Goal: Transaction & Acquisition: Purchase product/service

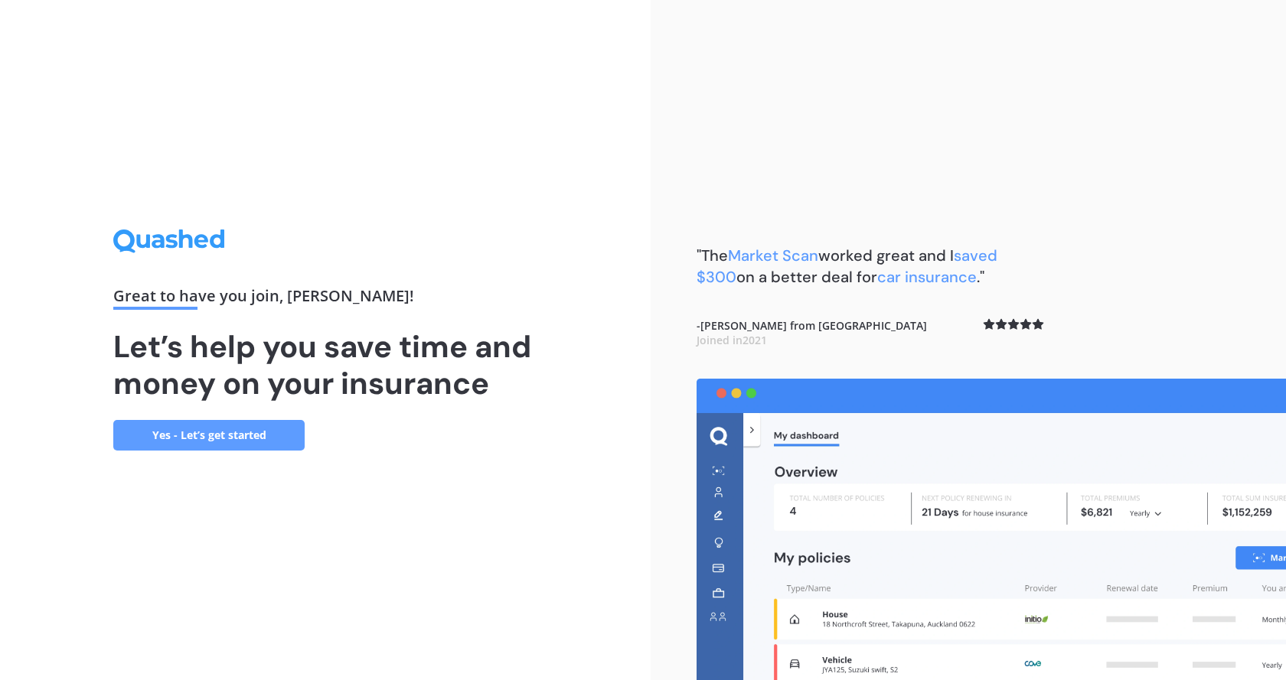
click at [222, 433] on link "Yes - Let’s get started" at bounding box center [208, 435] width 191 height 31
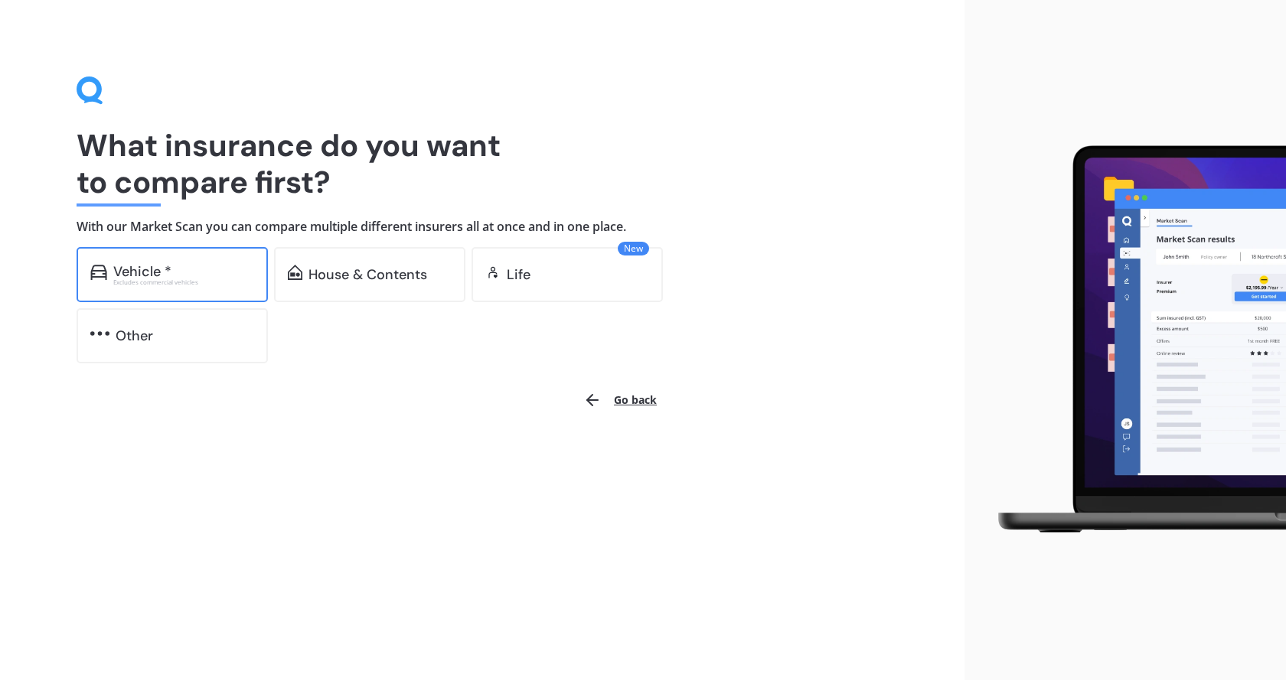
click at [184, 281] on div "Excludes commercial vehicles" at bounding box center [183, 282] width 141 height 6
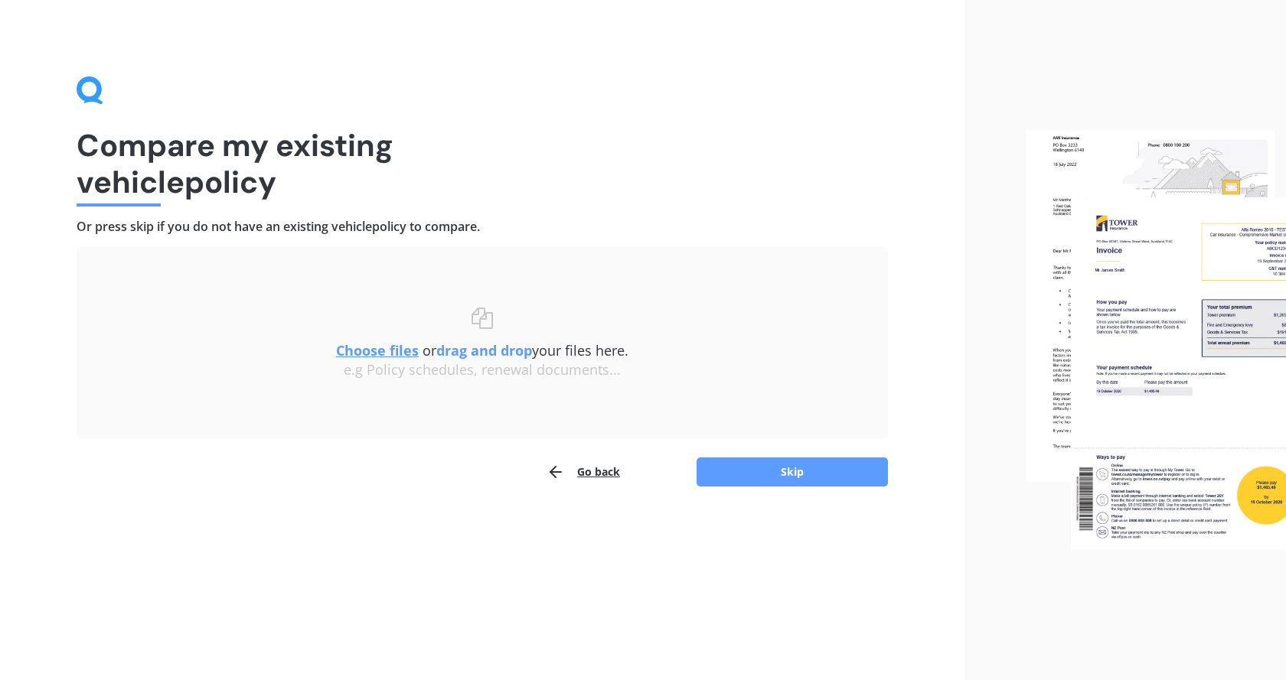
click at [478, 358] on b "drag and drop" at bounding box center [484, 350] width 96 height 18
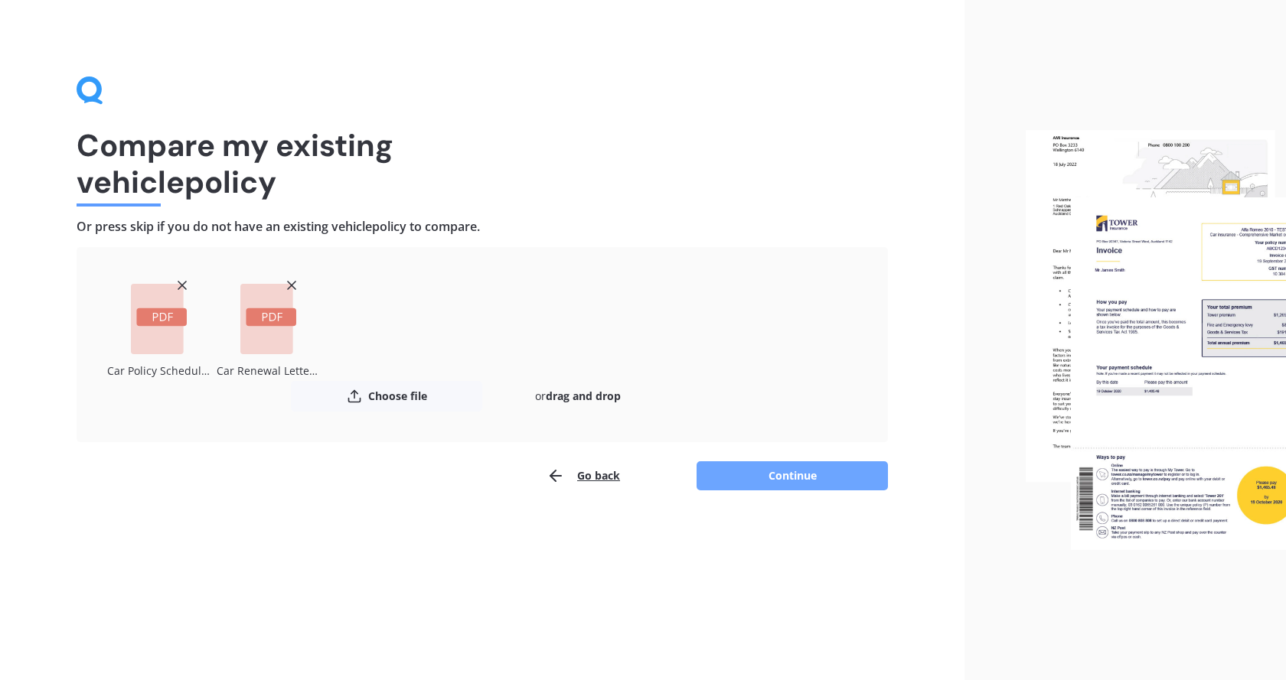
click at [849, 474] on button "Continue" at bounding box center [791, 475] width 191 height 29
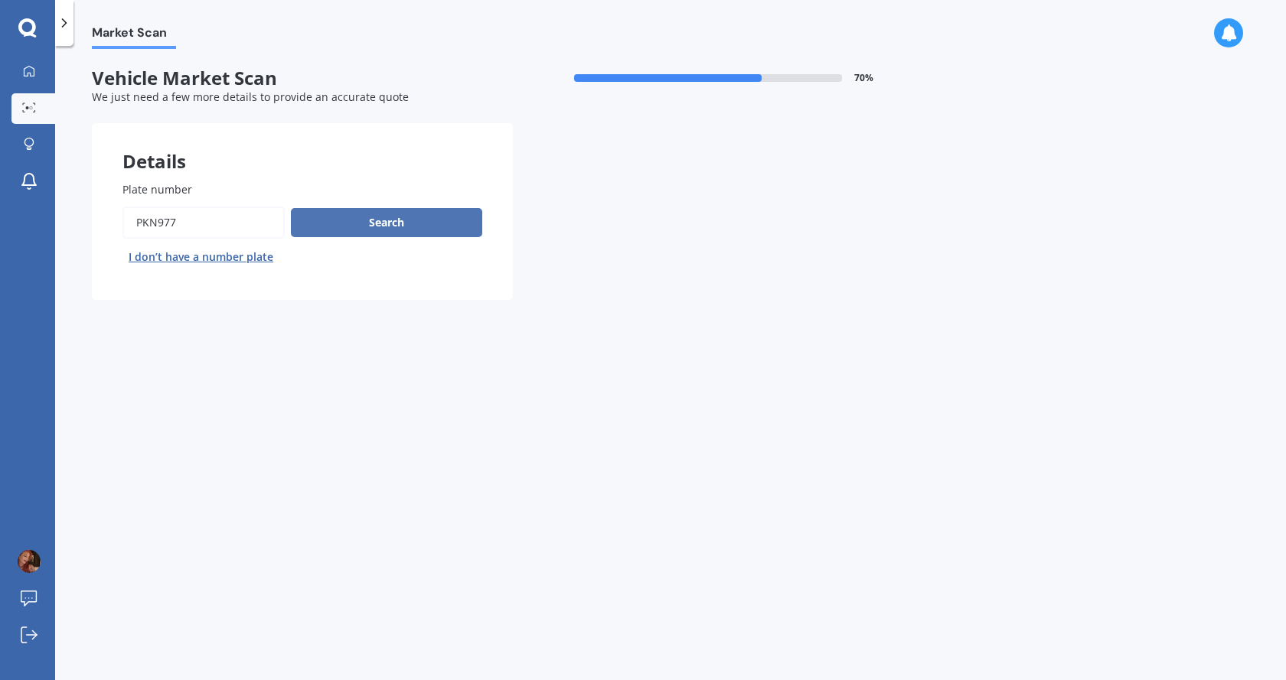
click at [396, 221] on button "Search" at bounding box center [386, 222] width 191 height 29
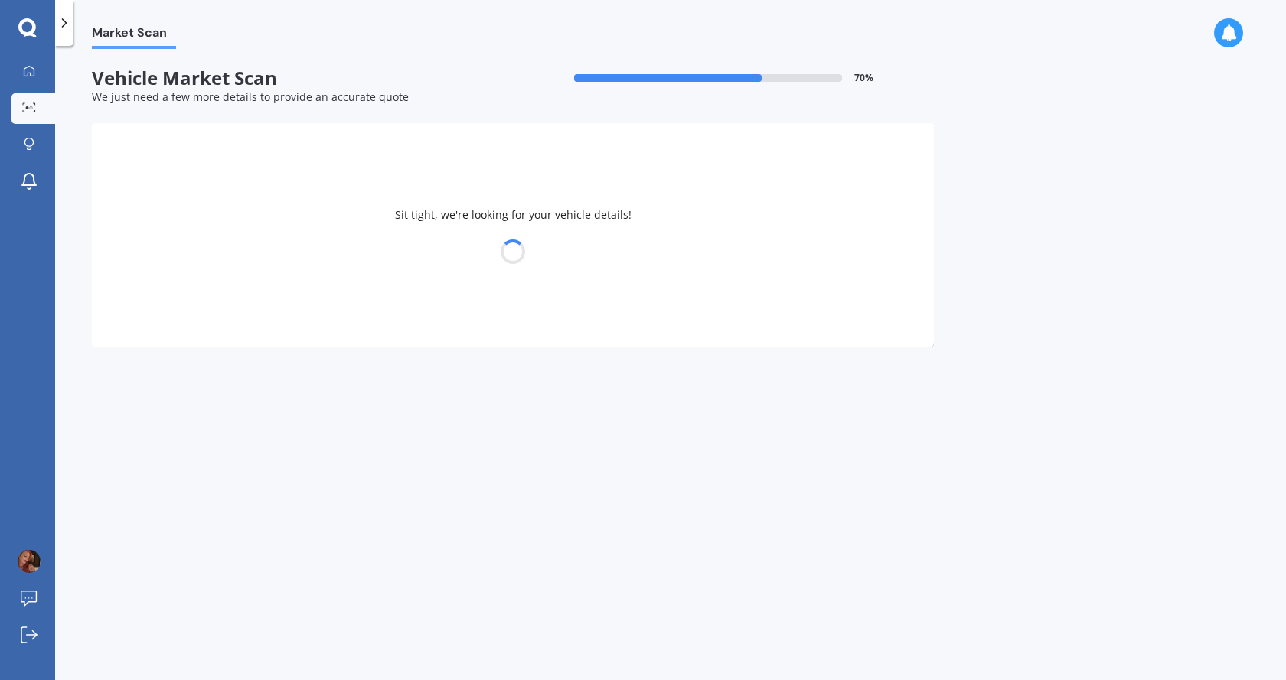
select select "BMW"
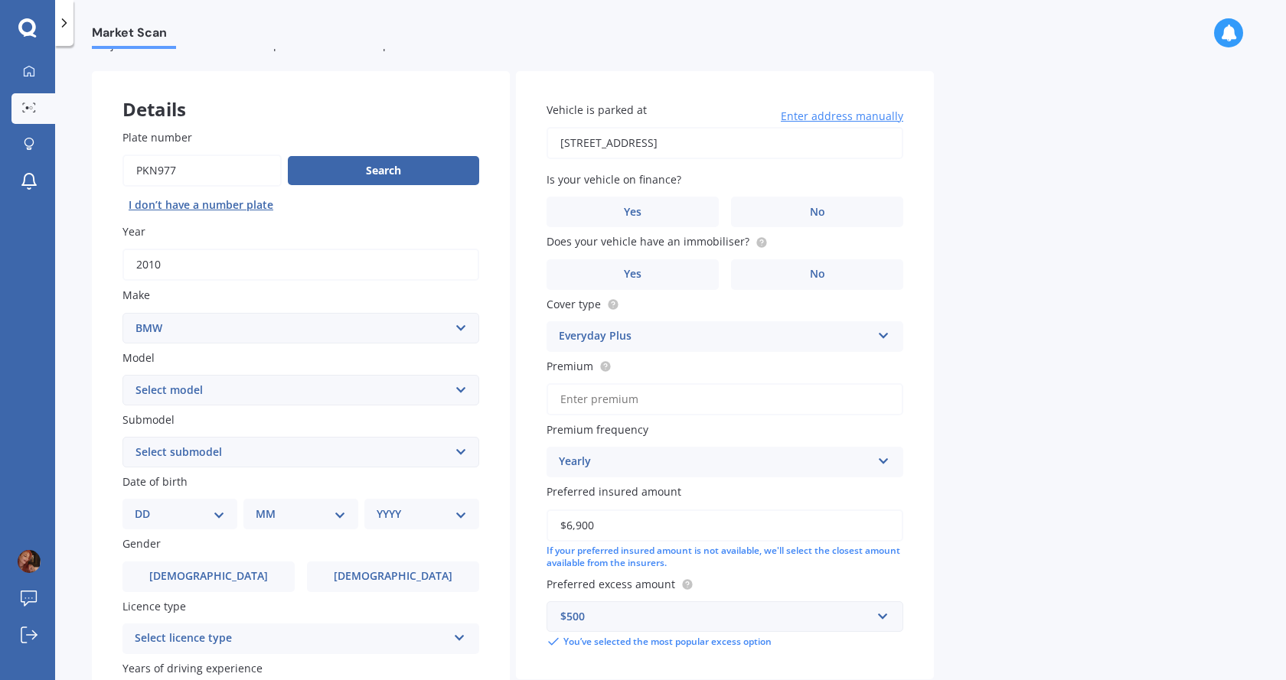
scroll to position [77, 0]
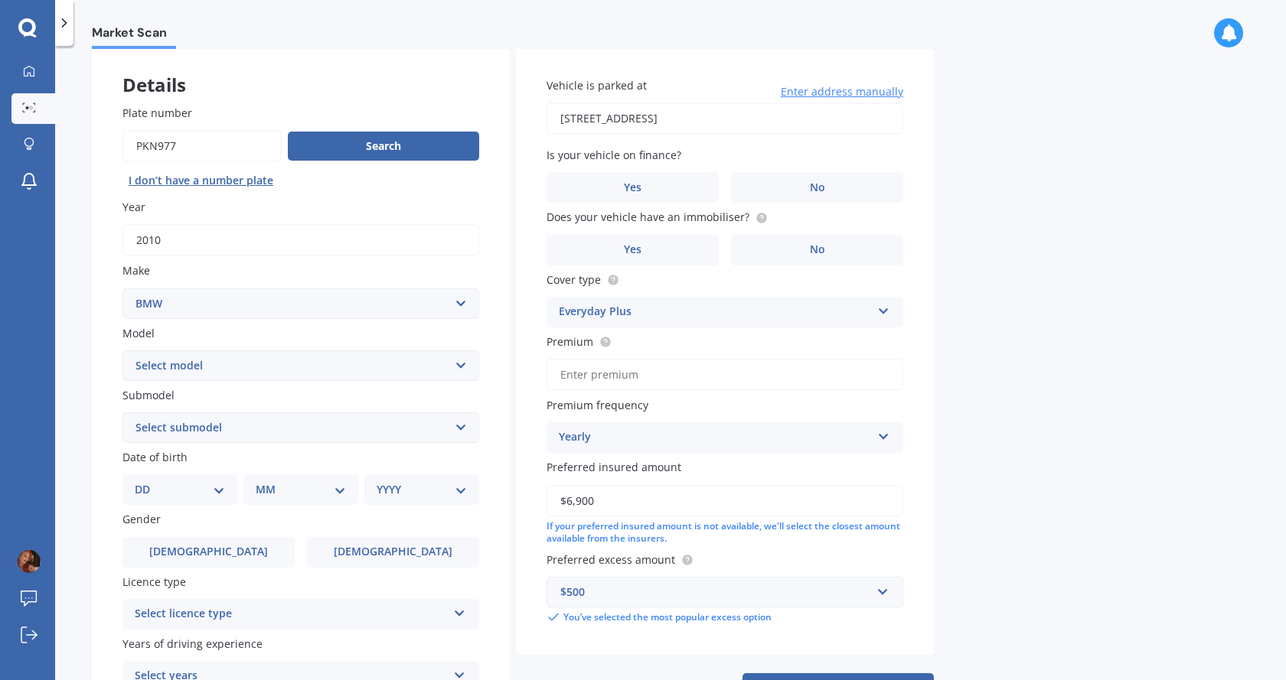
click at [466, 369] on select "Select model 116 116I 118 118D 120 130 218D 220I 225 250 316 318 320 320 i 323 …" at bounding box center [300, 366] width 357 height 31
select select "120"
click at [122, 351] on select "Select model 116 116I 118 118D 120 130 218D 220I 225 250 316 318 320 320 i 323 …" at bounding box center [300, 366] width 357 height 31
click at [446, 431] on select "Select submodel (All)" at bounding box center [300, 427] width 357 height 31
select select "(ALL)"
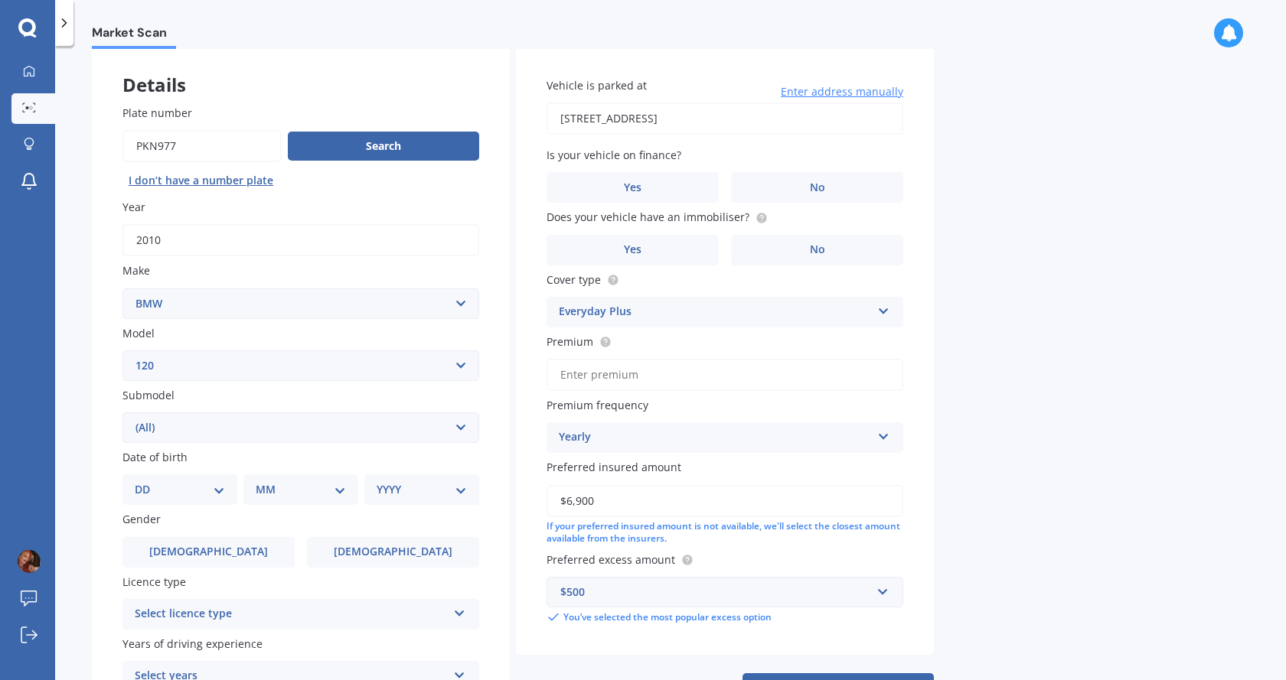
click at [122, 412] on select "Select submodel (All)" at bounding box center [300, 427] width 357 height 31
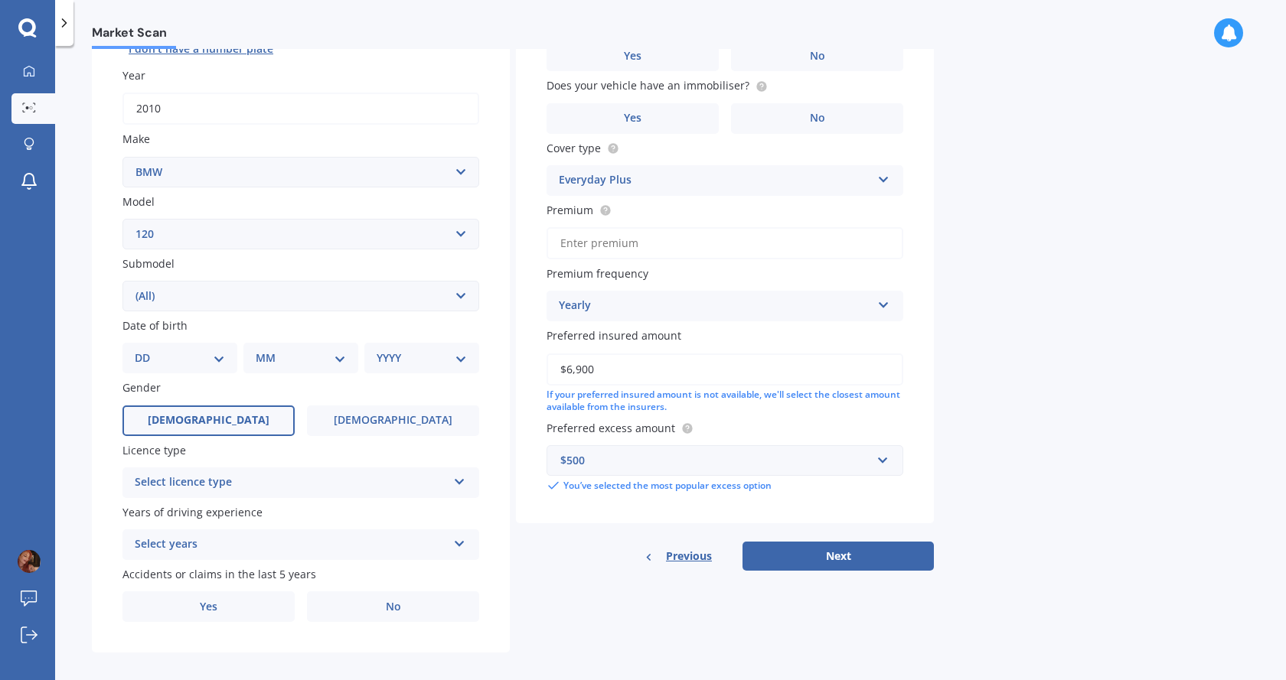
scroll to position [220, 0]
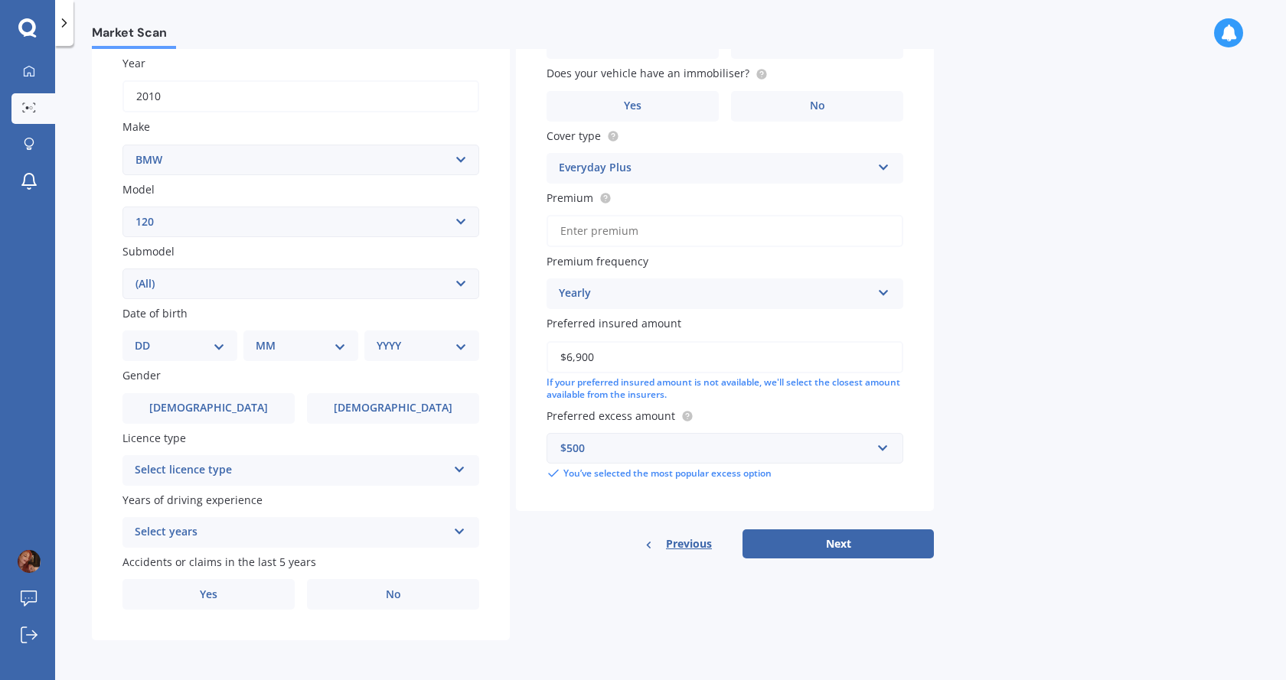
click at [217, 349] on select "DD 01 02 03 04 05 06 07 08 09 10 11 12 13 14 15 16 17 18 19 20 21 22 23 24 25 2…" at bounding box center [180, 345] width 90 height 17
select select "15"
click at [147, 337] on select "DD 01 02 03 04 05 06 07 08 09 10 11 12 13 14 15 16 17 18 19 20 21 22 23 24 25 2…" at bounding box center [180, 345] width 90 height 17
click at [298, 351] on select "MM 01 02 03 04 05 06 07 08 09 10 11 12" at bounding box center [304, 345] width 84 height 17
select select "02"
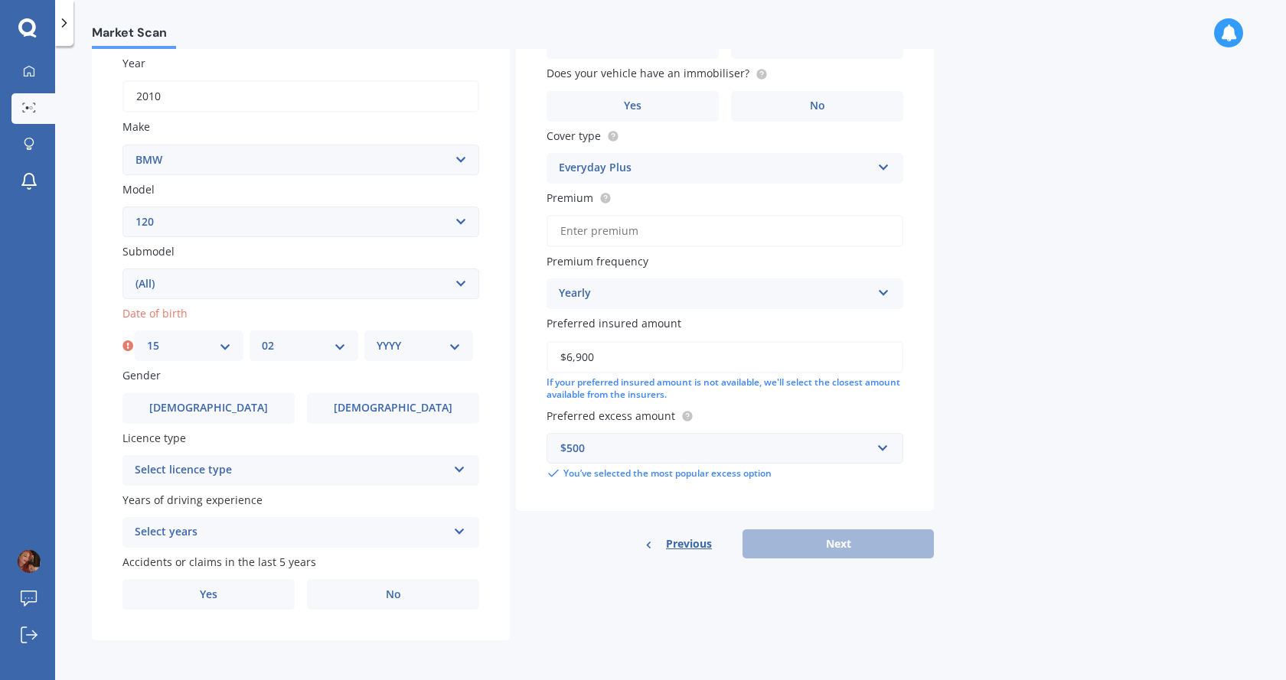
click at [262, 337] on select "MM 01 02 03 04 05 06 07 08 09 10 11 12" at bounding box center [304, 345] width 84 height 17
click at [395, 344] on select "YYYY 2025 2024 2023 2022 2021 2020 2019 2018 2017 2016 2015 2014 2013 2012 2011…" at bounding box center [419, 345] width 84 height 17
select select "1980"
click at [377, 337] on select "YYYY 2025 2024 2023 2022 2021 2020 2019 2018 2017 2016 2015 2014 2013 2012 2011…" at bounding box center [419, 345] width 84 height 17
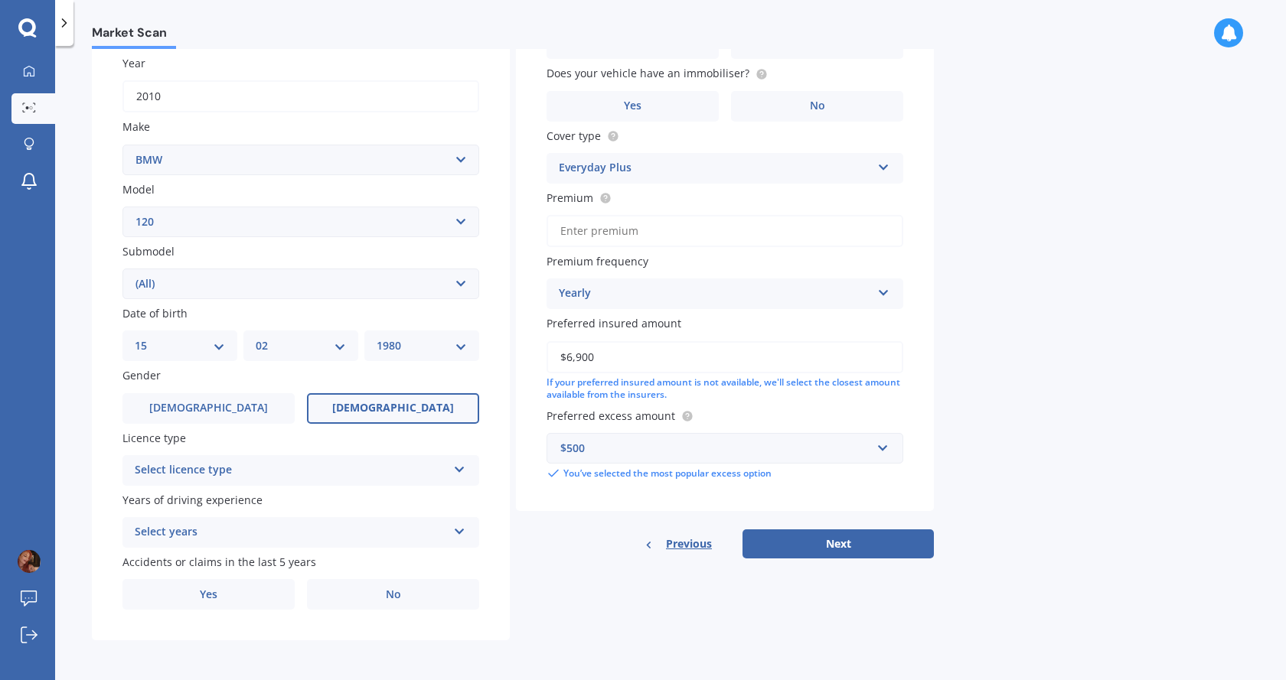
click at [380, 409] on span "[DEMOGRAPHIC_DATA]" at bounding box center [393, 408] width 122 height 13
click at [0, 0] on input "[DEMOGRAPHIC_DATA]" at bounding box center [0, 0] width 0 height 0
click at [279, 468] on div "Select licence type" at bounding box center [291, 470] width 312 height 18
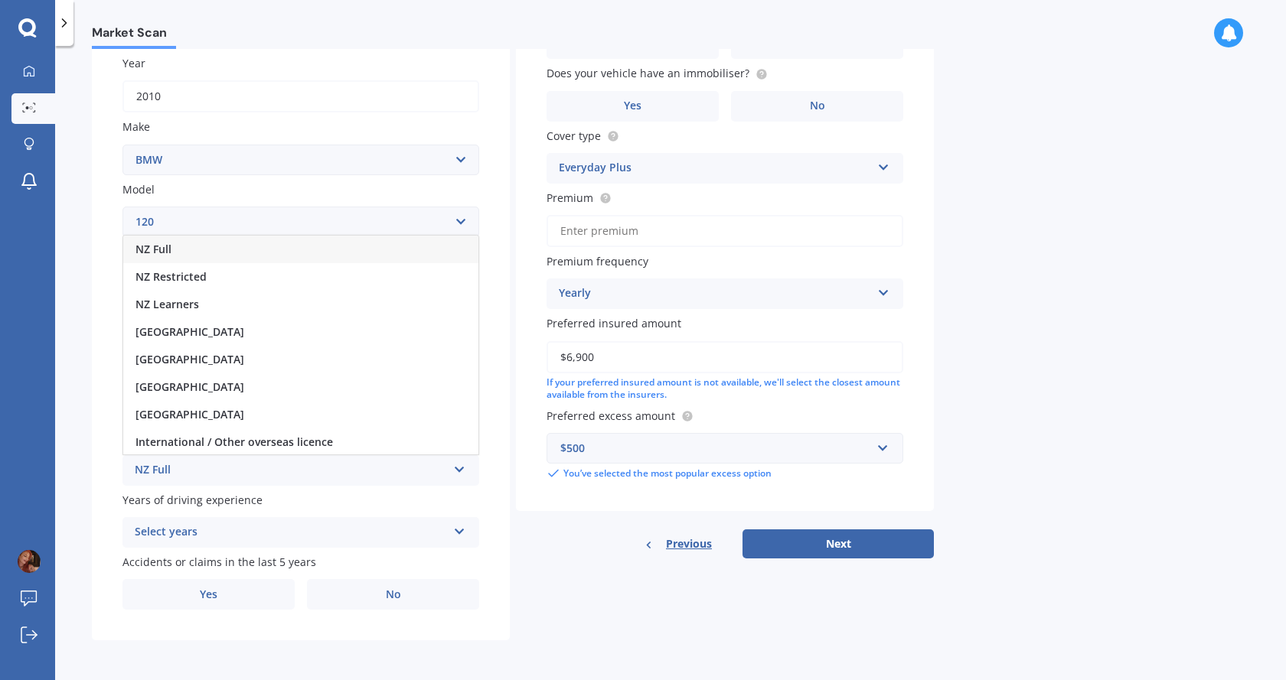
click at [181, 252] on div "NZ Full" at bounding box center [300, 250] width 355 height 28
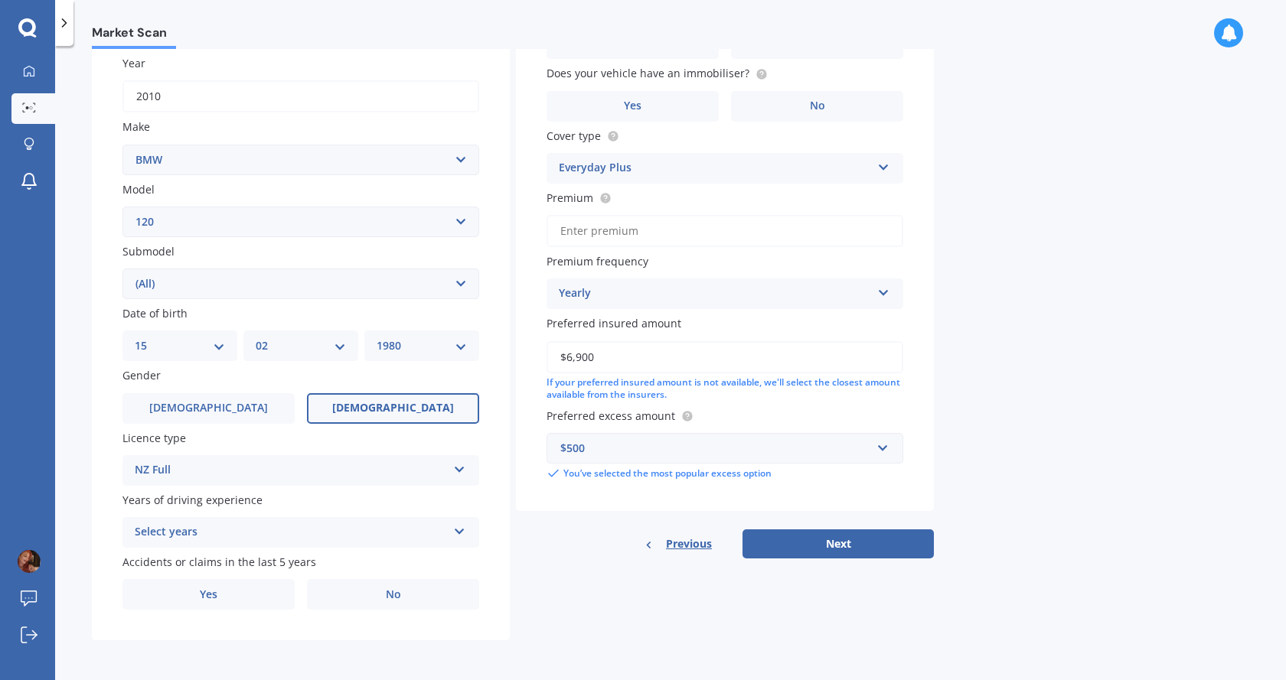
click at [315, 527] on div "Select years" at bounding box center [291, 532] width 312 height 18
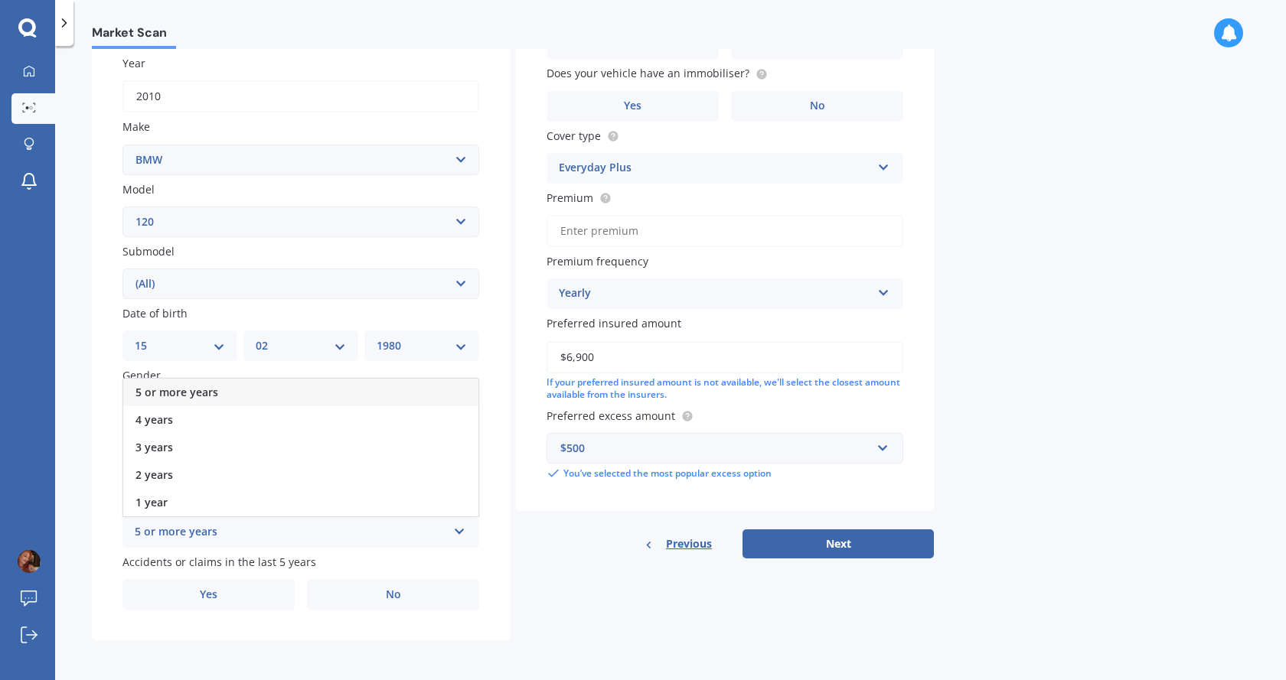
click at [207, 388] on span "5 or more years" at bounding box center [176, 392] width 83 height 15
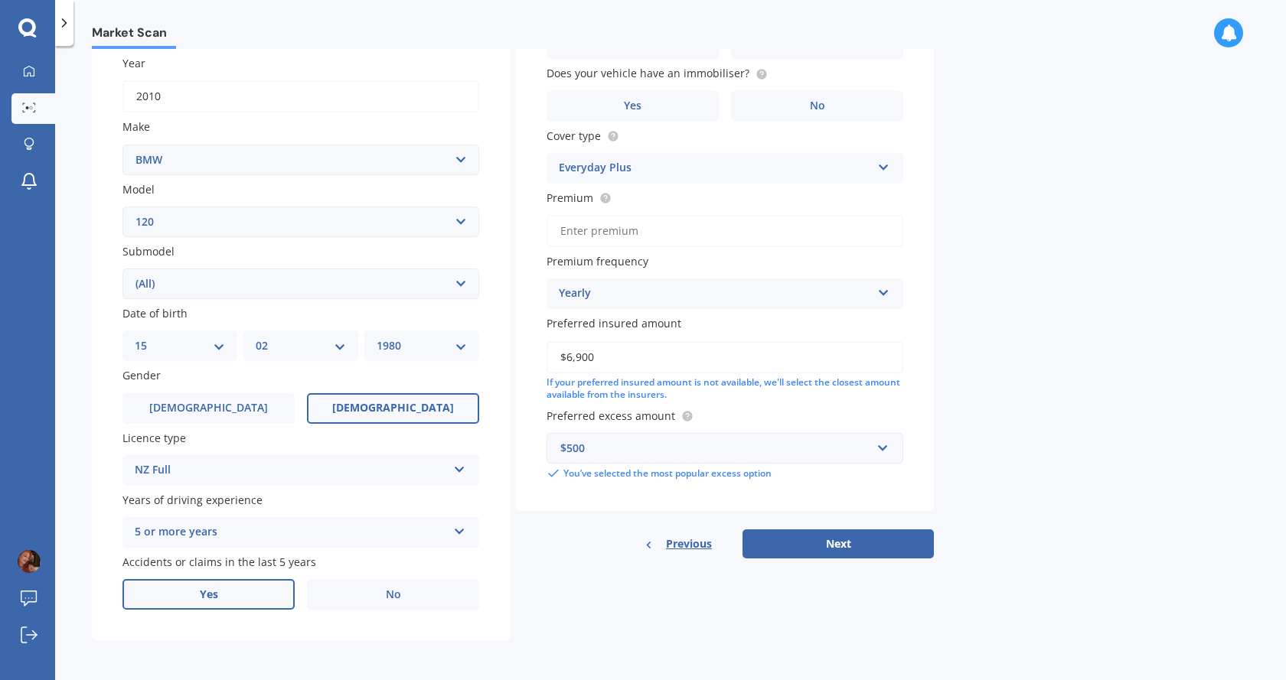
click at [249, 591] on label "Yes" at bounding box center [208, 594] width 172 height 31
click at [0, 0] on input "Yes" at bounding box center [0, 0] width 0 height 0
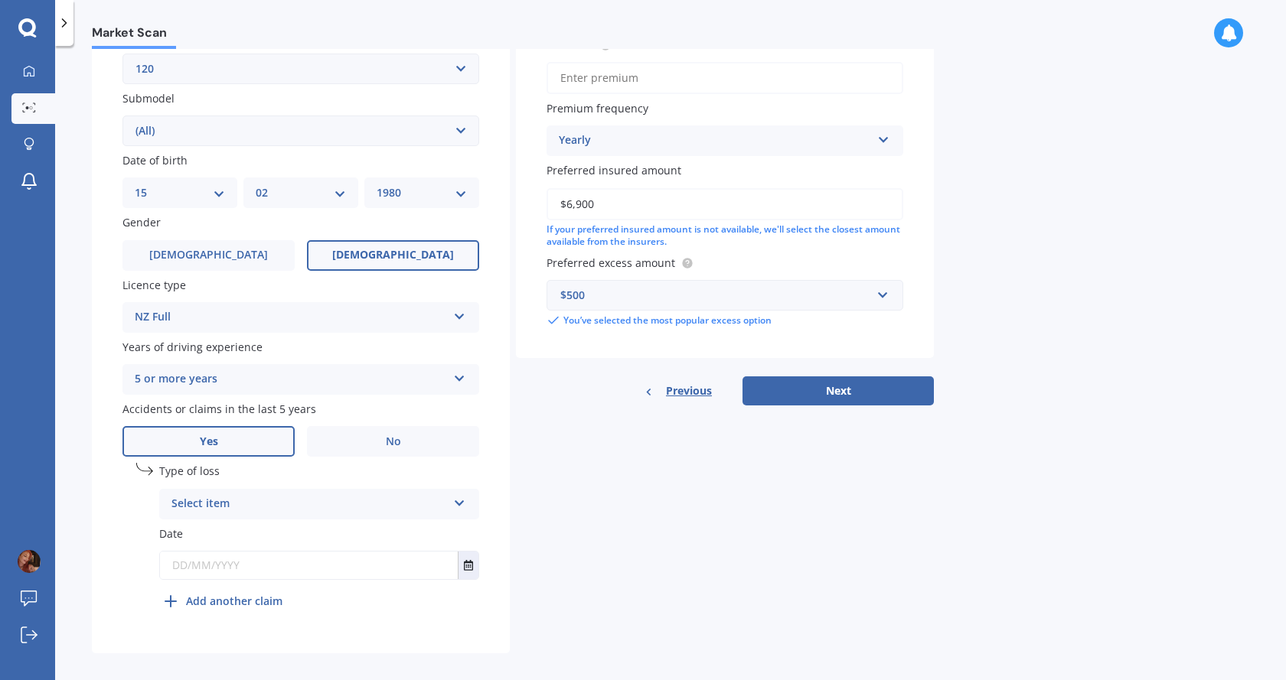
click at [271, 506] on div "Select item" at bounding box center [309, 504] width 276 height 18
click at [283, 561] on div "Not at fault accident" at bounding box center [319, 562] width 318 height 28
click at [217, 566] on input "text" at bounding box center [309, 566] width 298 height 28
type input "[DATE]"
click at [743, 575] on div "Details Plate number Search I don’t have a number plate Year [DATE] Make Select…" at bounding box center [513, 202] width 842 height 904
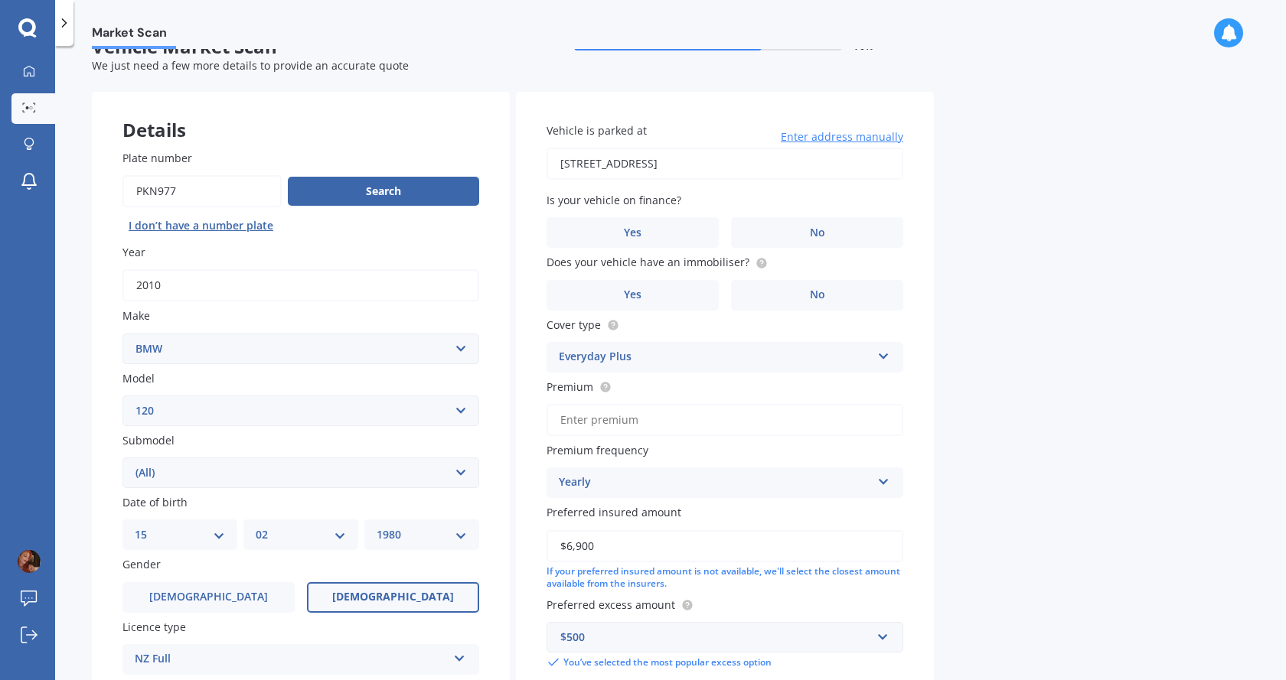
scroll to position [0, 0]
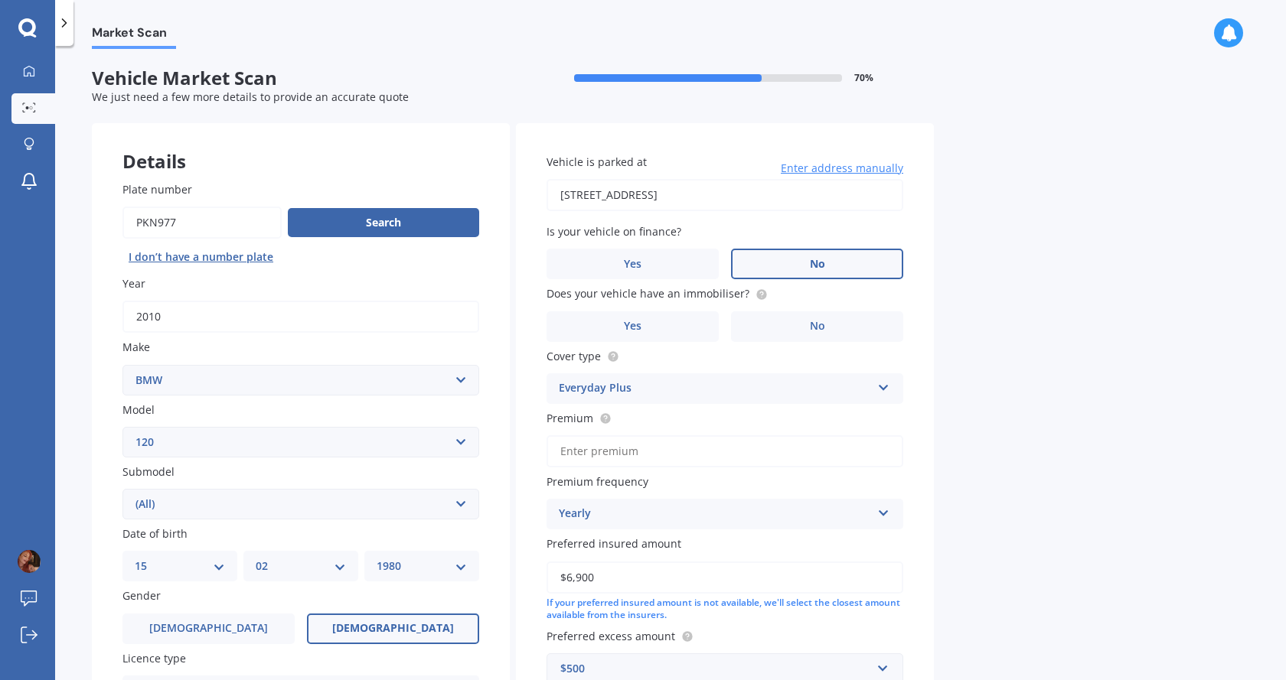
click at [790, 264] on label "No" at bounding box center [817, 264] width 172 height 31
click at [0, 0] on input "No" at bounding box center [0, 0] width 0 height 0
click at [801, 328] on label "No" at bounding box center [817, 326] width 172 height 31
click at [0, 0] on input "No" at bounding box center [0, 0] width 0 height 0
click at [856, 391] on div "Everyday Plus" at bounding box center [715, 389] width 312 height 18
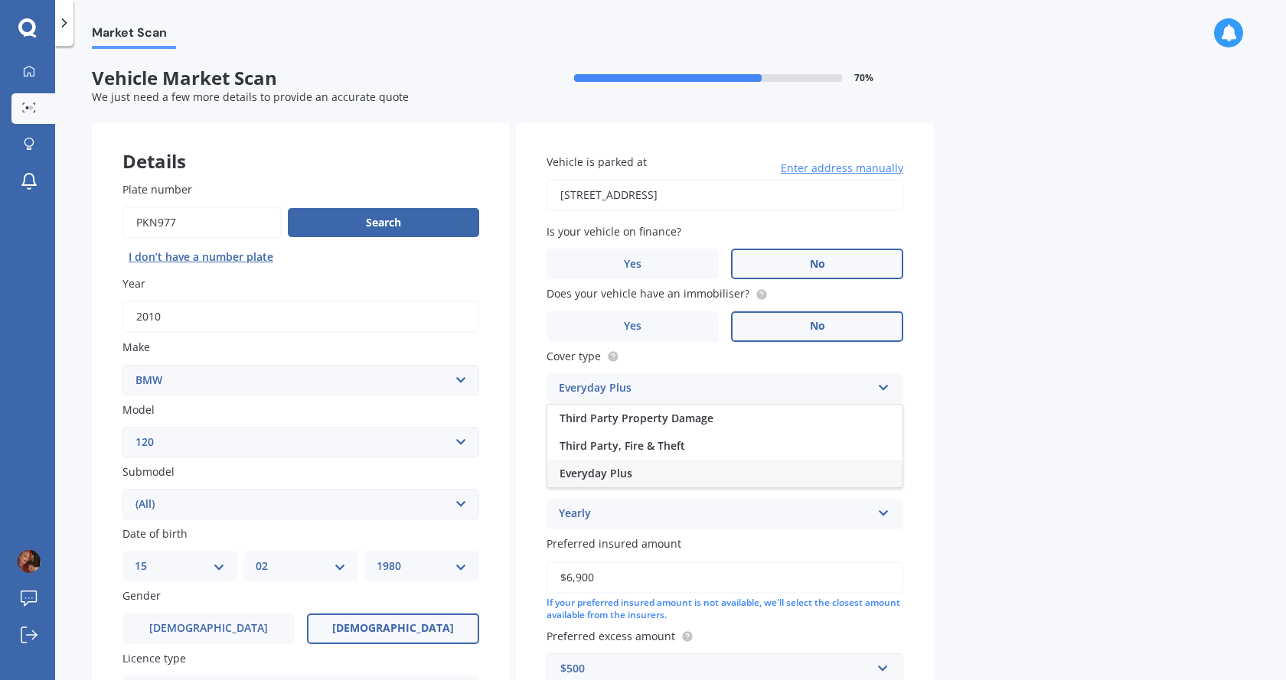
click at [856, 391] on div "Everyday Plus" at bounding box center [715, 389] width 312 height 18
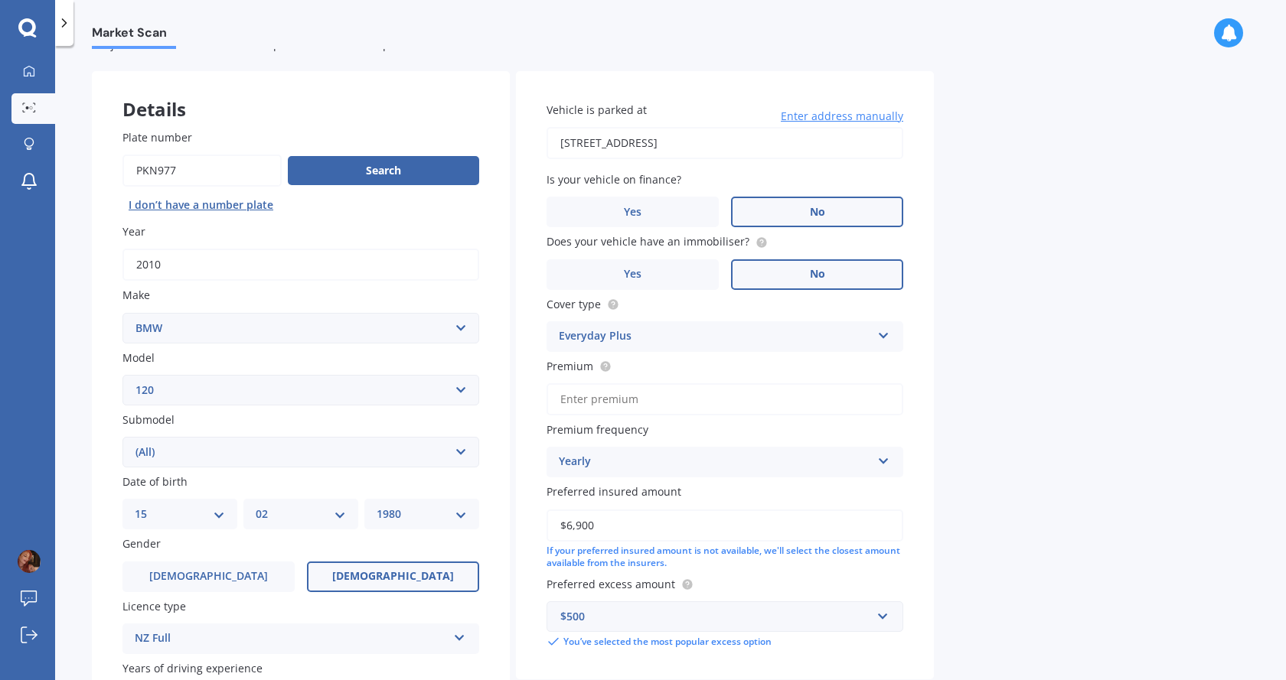
scroll to position [77, 0]
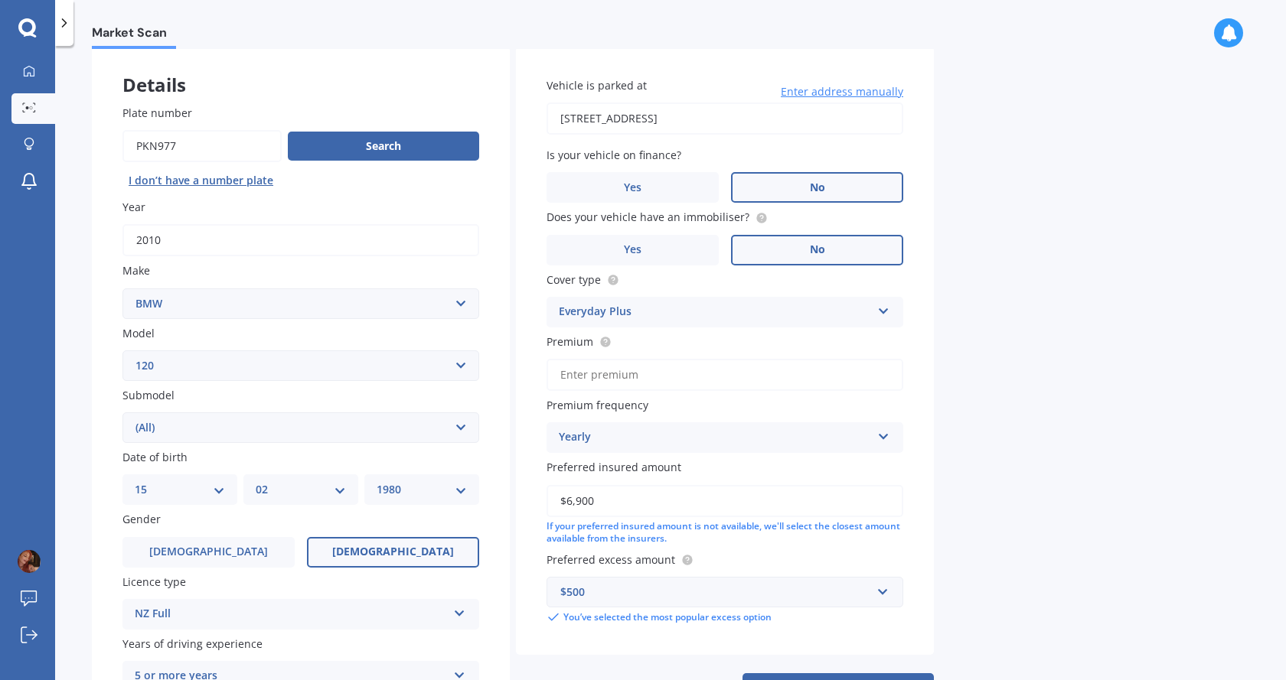
click at [883, 305] on icon at bounding box center [883, 308] width 13 height 11
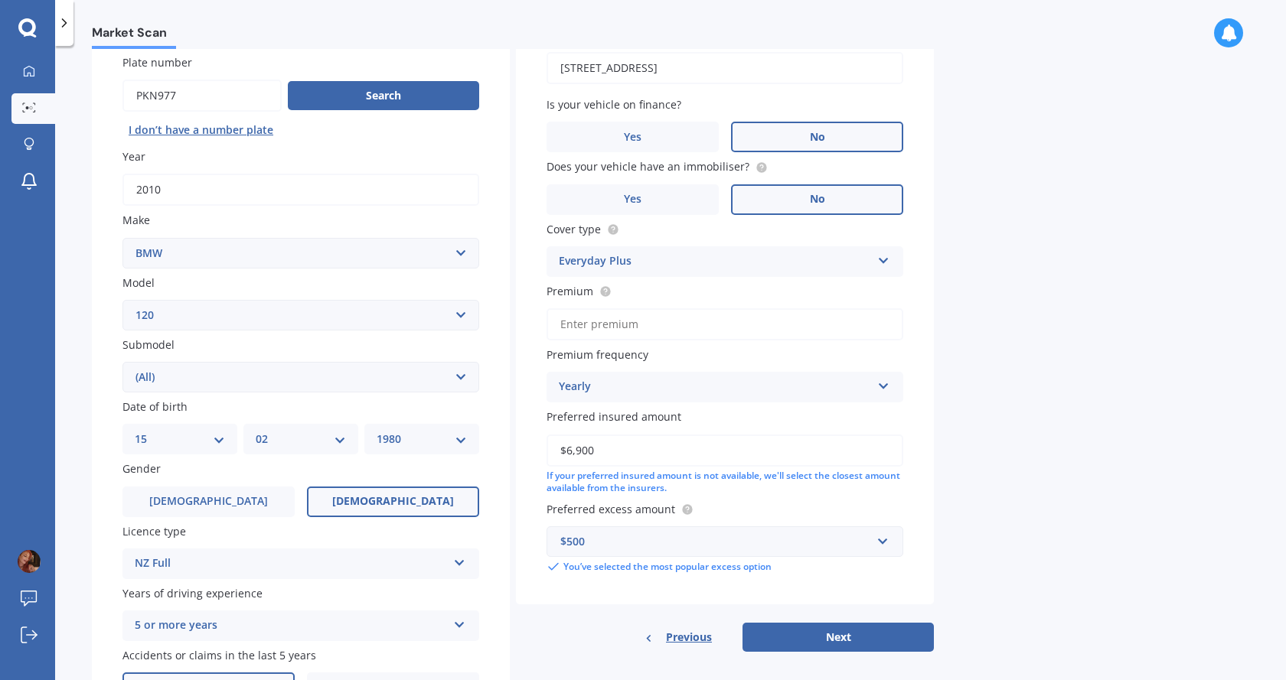
scroll to position [153, 0]
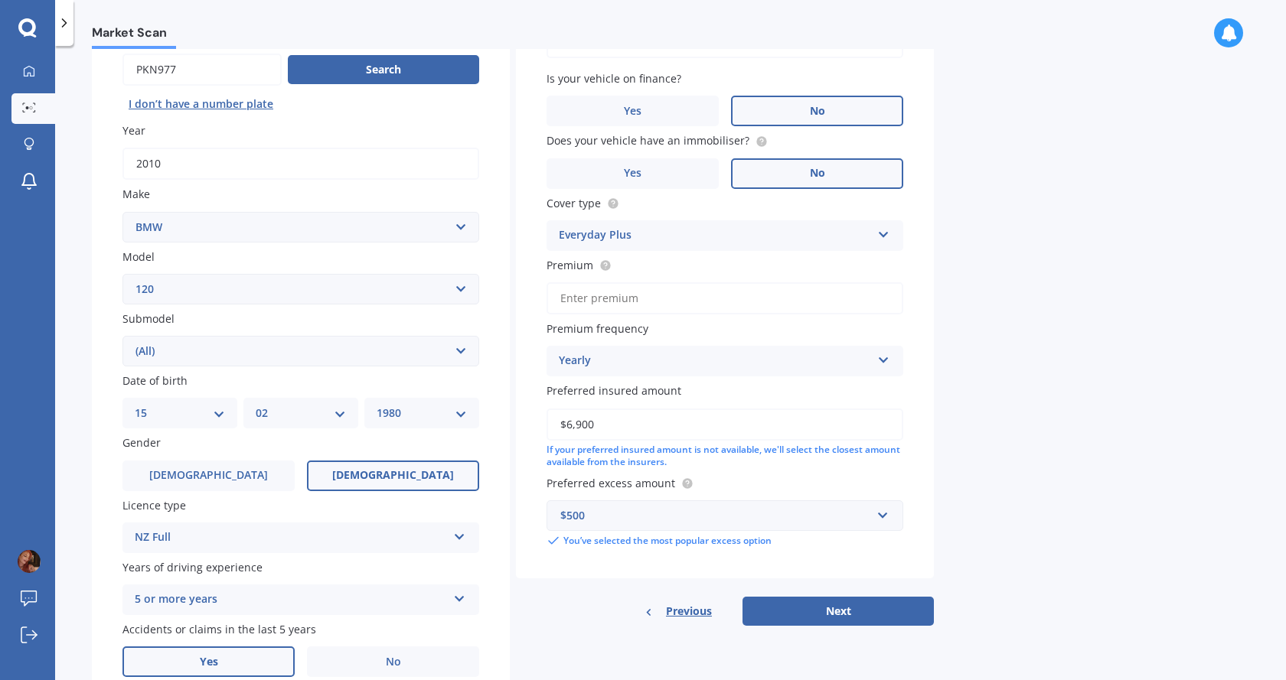
click at [642, 301] on input "Premium" at bounding box center [724, 298] width 357 height 32
click at [972, 294] on div "Market Scan Vehicle Market Scan 70 % We just need a few more details to provide…" at bounding box center [670, 366] width 1231 height 634
drag, startPoint x: 607, startPoint y: 425, endPoint x: 546, endPoint y: 425, distance: 61.2
click at [546, 425] on div "Vehicle is parked at [STREET_ADDRESS] Enter address manually Is your vehicle on…" at bounding box center [725, 274] width 418 height 609
click at [594, 426] on input "$6,900" at bounding box center [724, 425] width 357 height 32
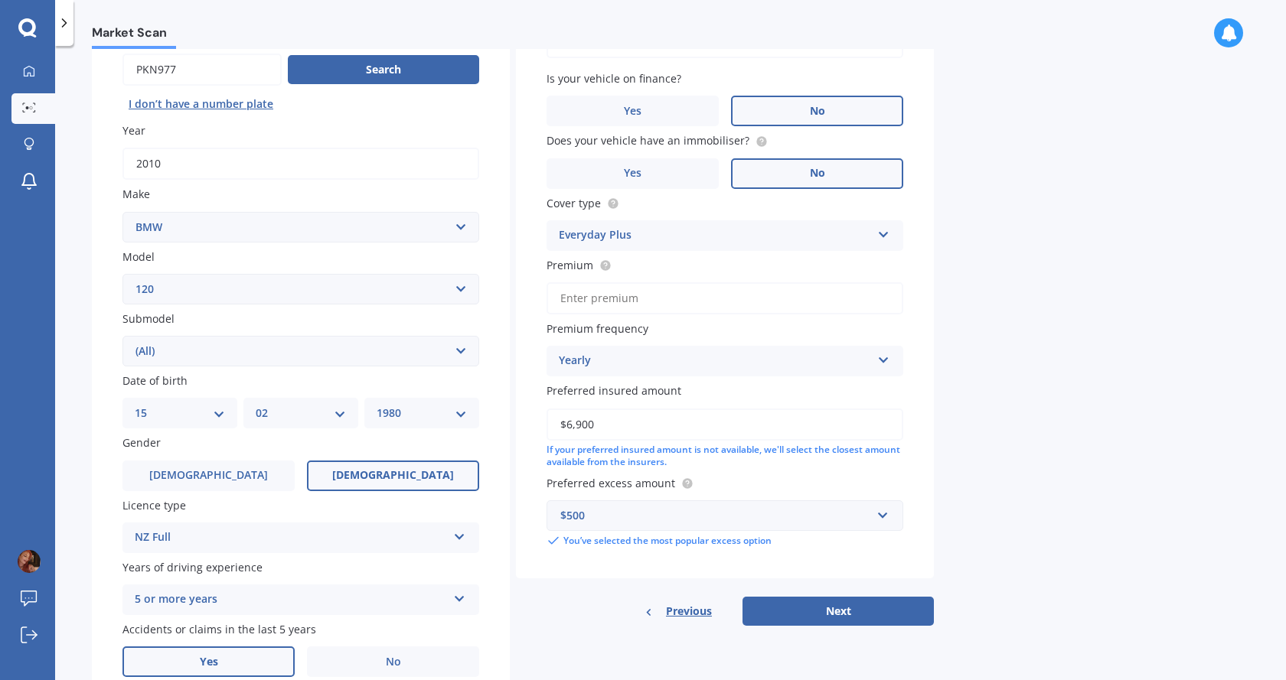
drag, startPoint x: 597, startPoint y: 425, endPoint x: 623, endPoint y: 422, distance: 26.2
click at [570, 426] on input "$6,900" at bounding box center [724, 425] width 357 height 32
click at [1028, 334] on div "Market Scan Vehicle Market Scan 70 % We just need a few more details to provide…" at bounding box center [670, 366] width 1231 height 634
drag, startPoint x: 879, startPoint y: 617, endPoint x: 869, endPoint y: 622, distance: 11.3
click at [879, 617] on button "Next" at bounding box center [837, 611] width 191 height 29
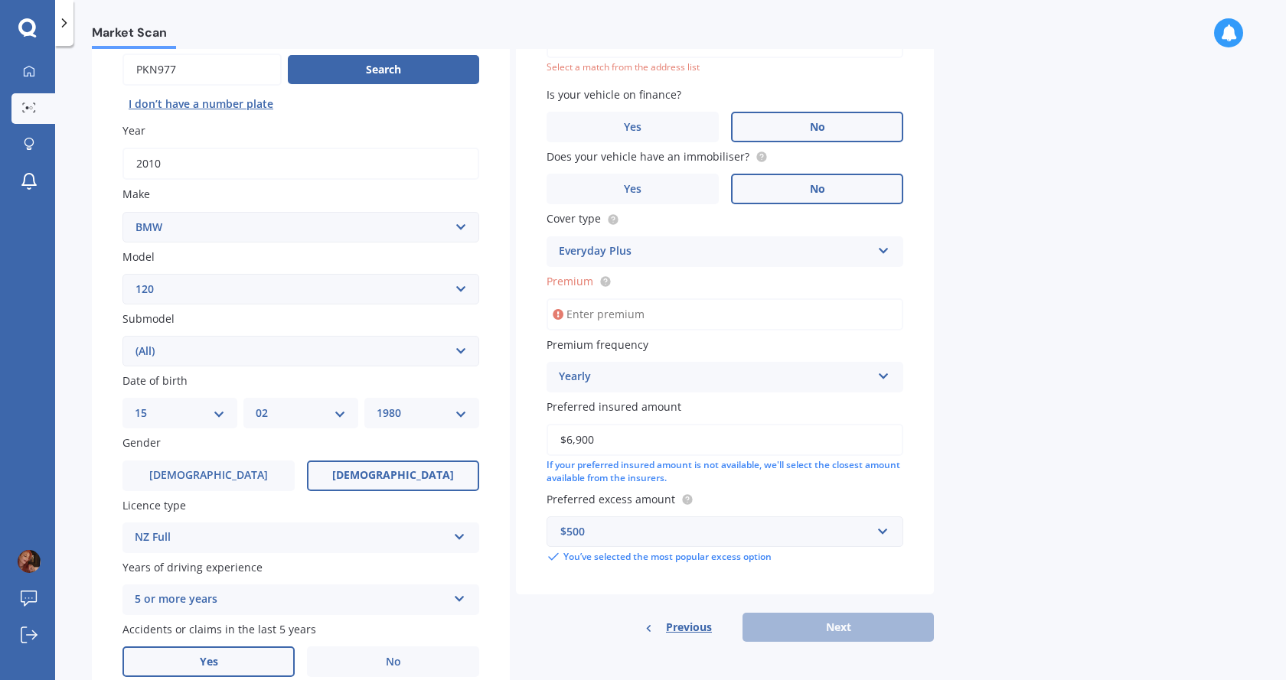
scroll to position [105, 0]
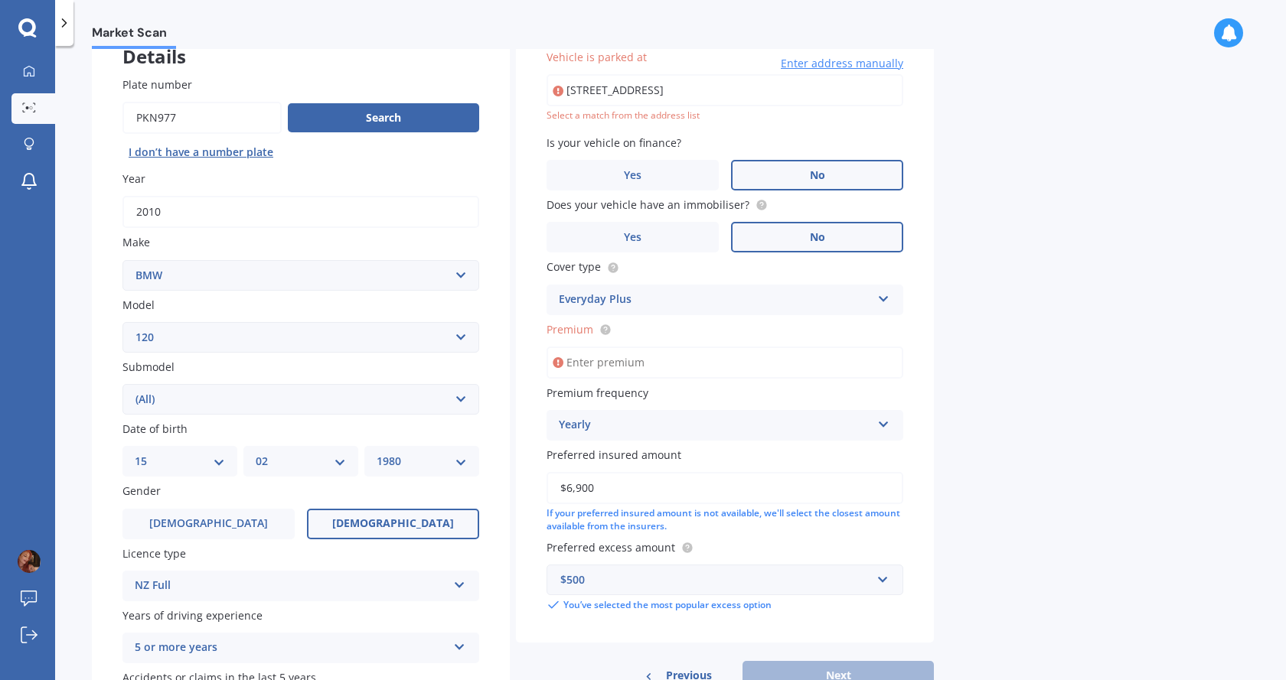
type input "[STREET_ADDRESS]"
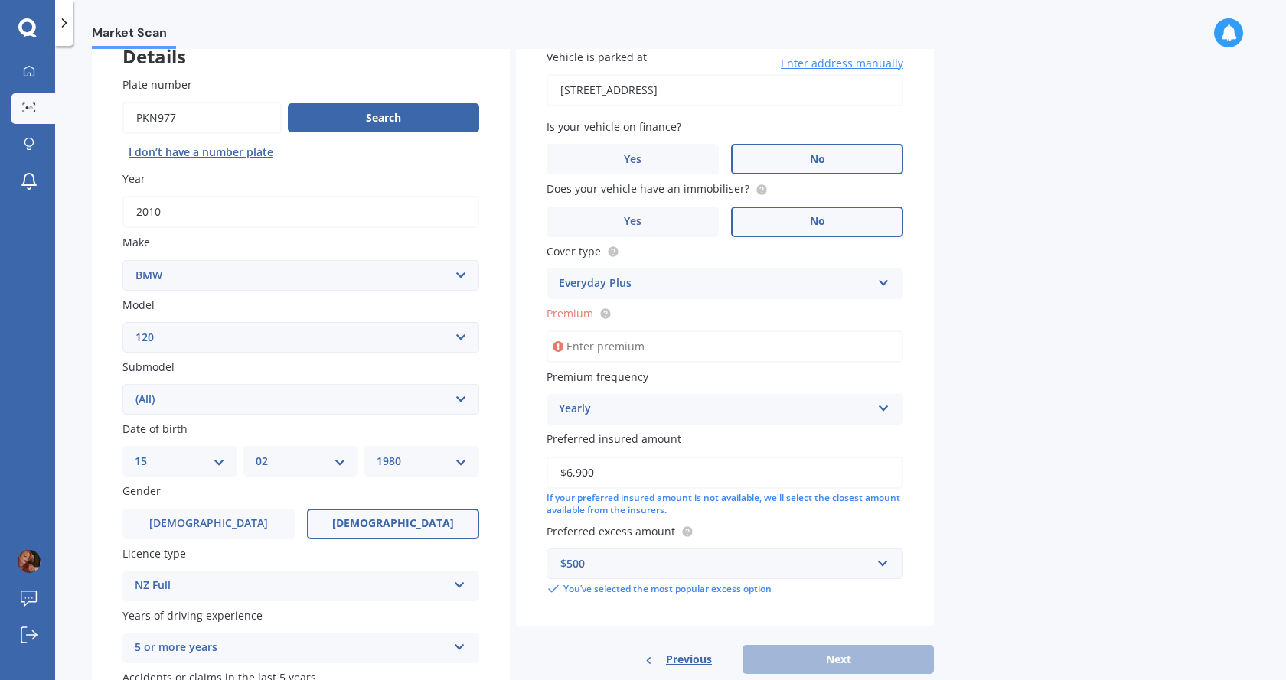
click at [612, 349] on input "Premium" at bounding box center [724, 347] width 357 height 32
click at [618, 349] on input "Premium" at bounding box center [724, 347] width 357 height 32
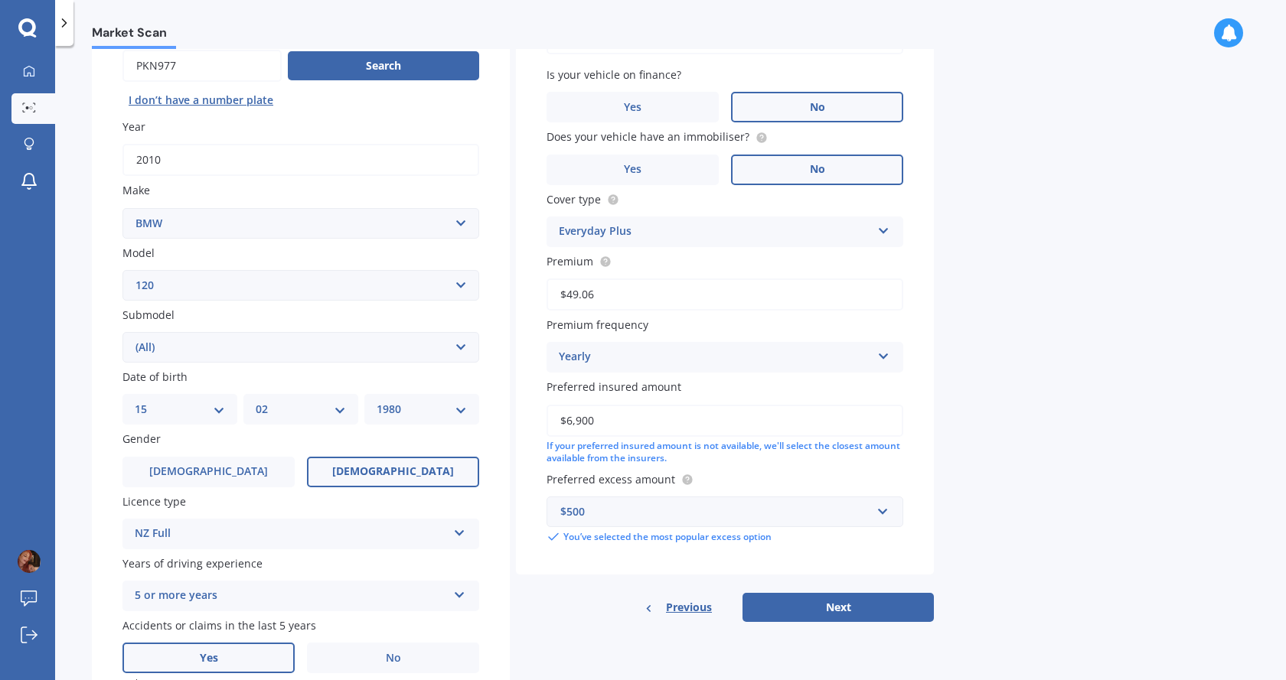
scroll to position [181, 0]
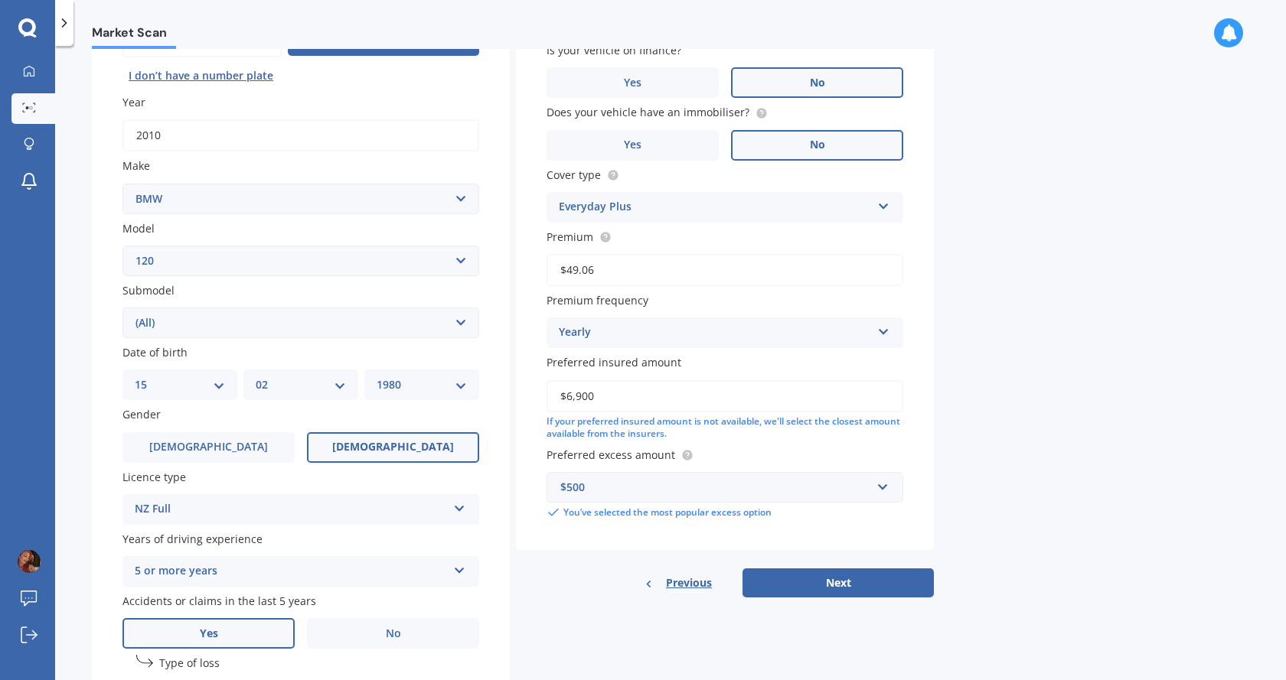
type input "$49.06"
click at [638, 332] on div "Yearly" at bounding box center [715, 333] width 312 height 18
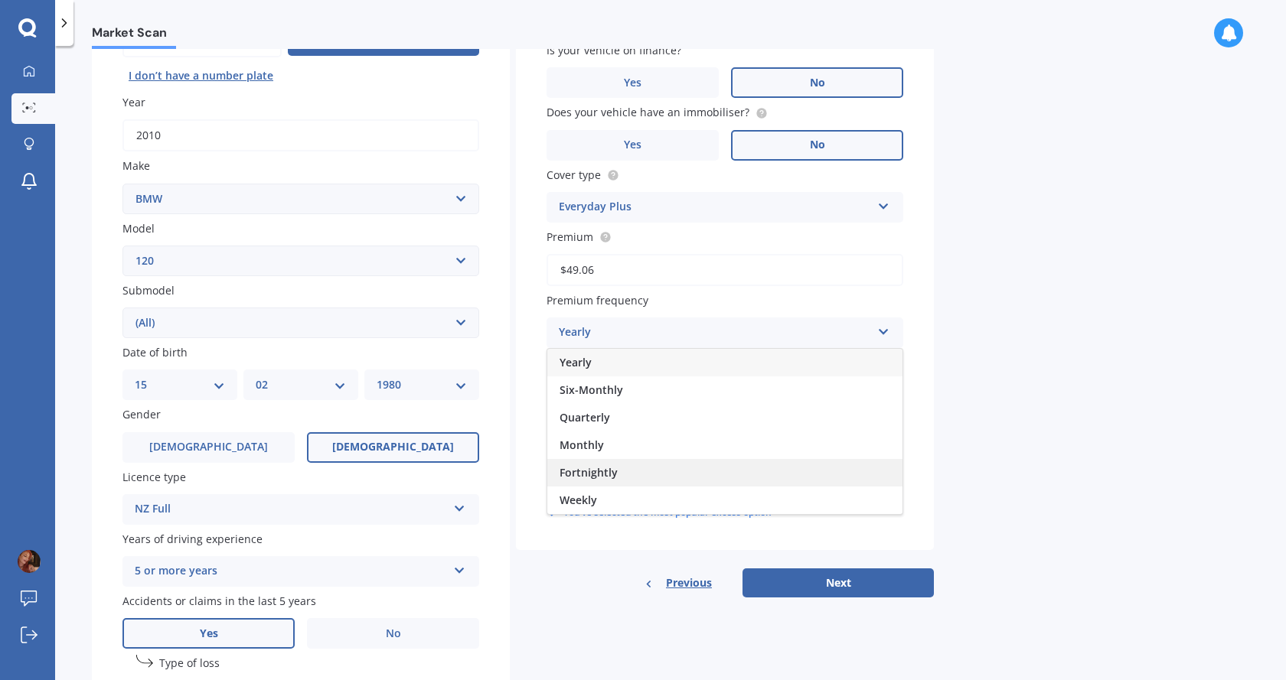
click at [607, 469] on span "Fortnightly" at bounding box center [588, 472] width 58 height 15
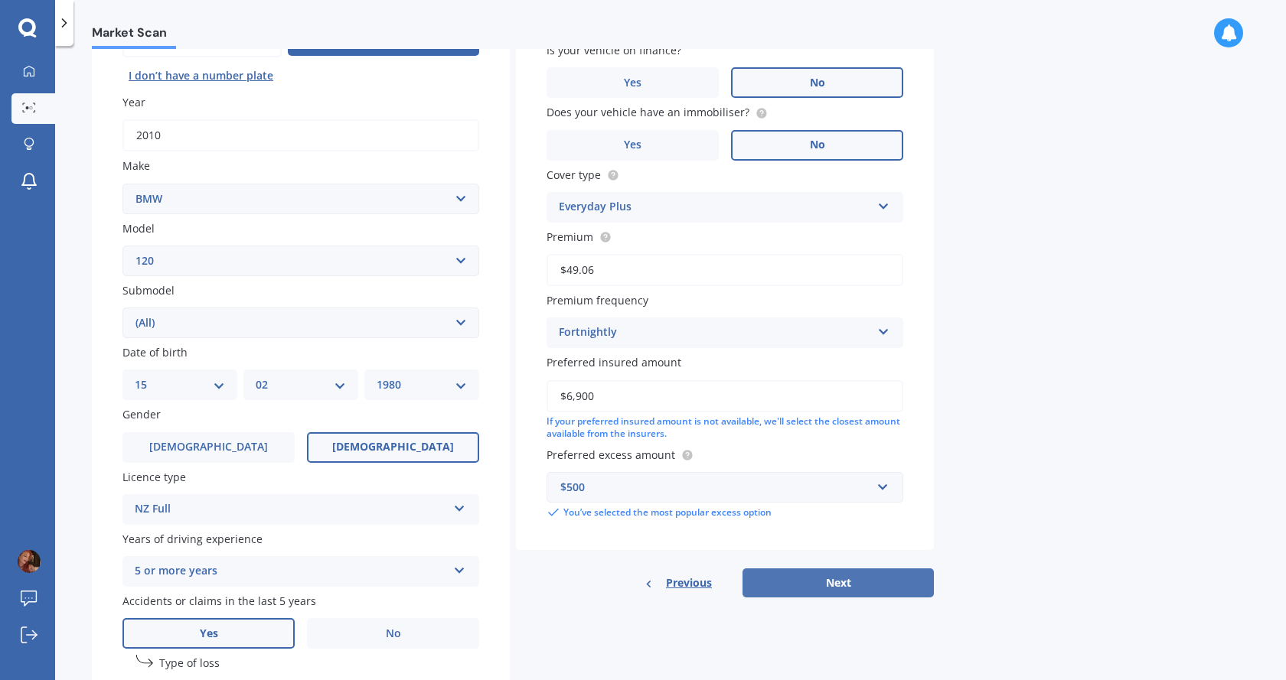
click at [846, 585] on button "Next" at bounding box center [837, 583] width 191 height 29
select select "15"
select select "02"
select select "1980"
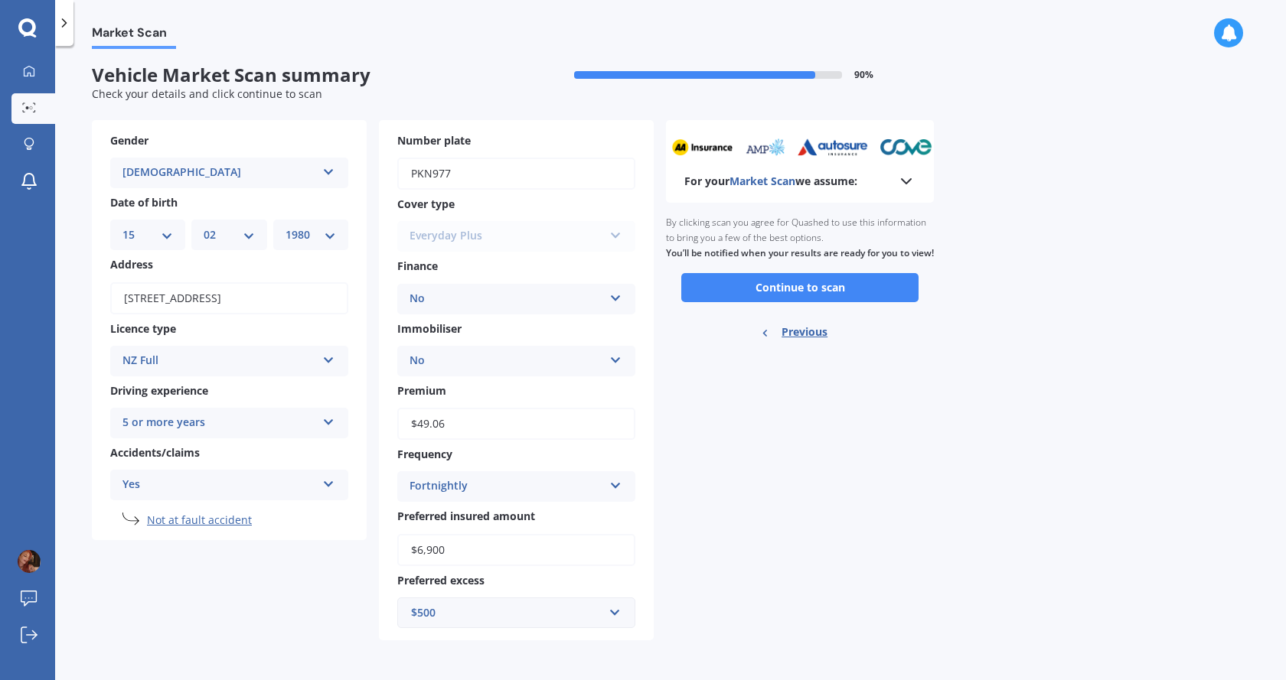
scroll to position [0, 0]
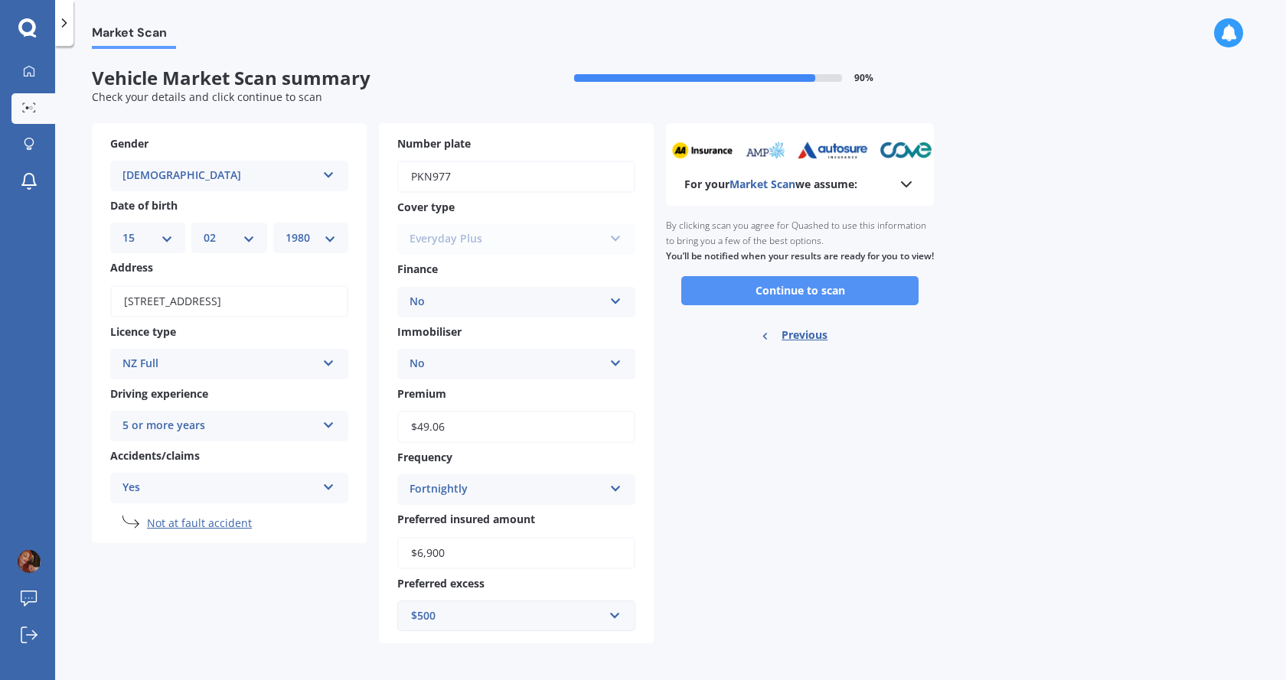
click at [807, 304] on button "Continue to scan" at bounding box center [799, 290] width 237 height 29
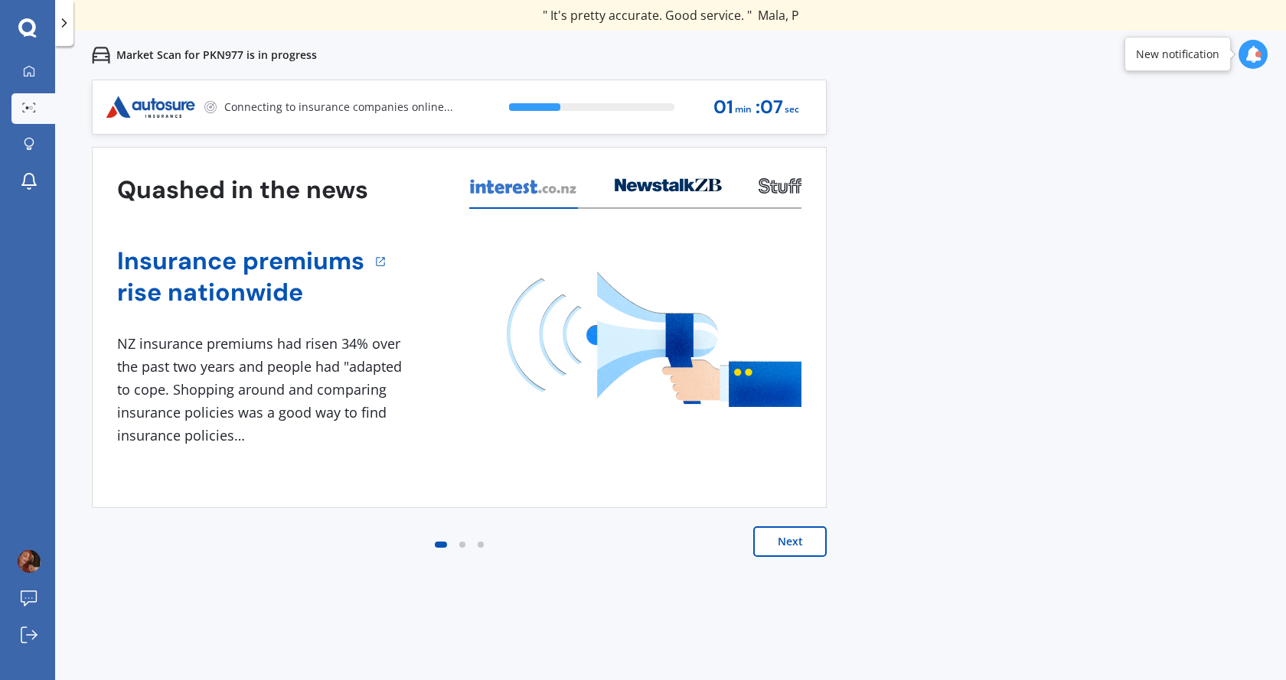
click at [804, 538] on button "Next" at bounding box center [789, 542] width 73 height 31
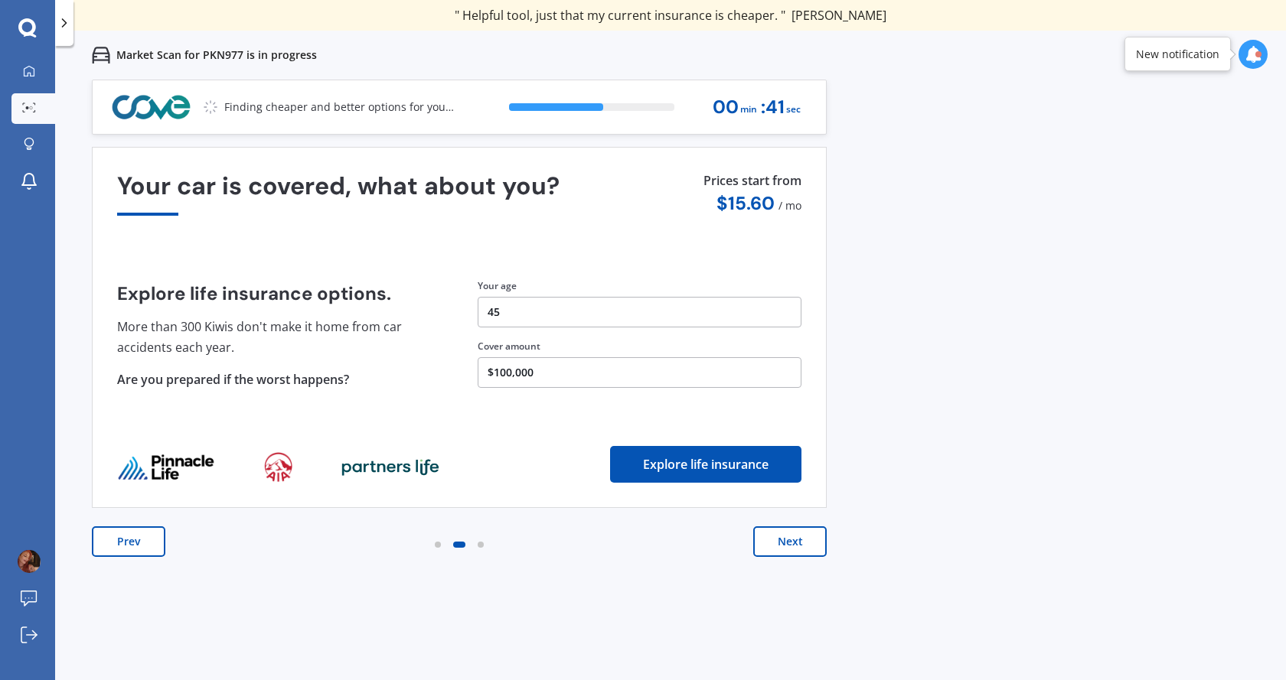
click at [528, 375] on button "$100,000" at bounding box center [640, 372] width 324 height 31
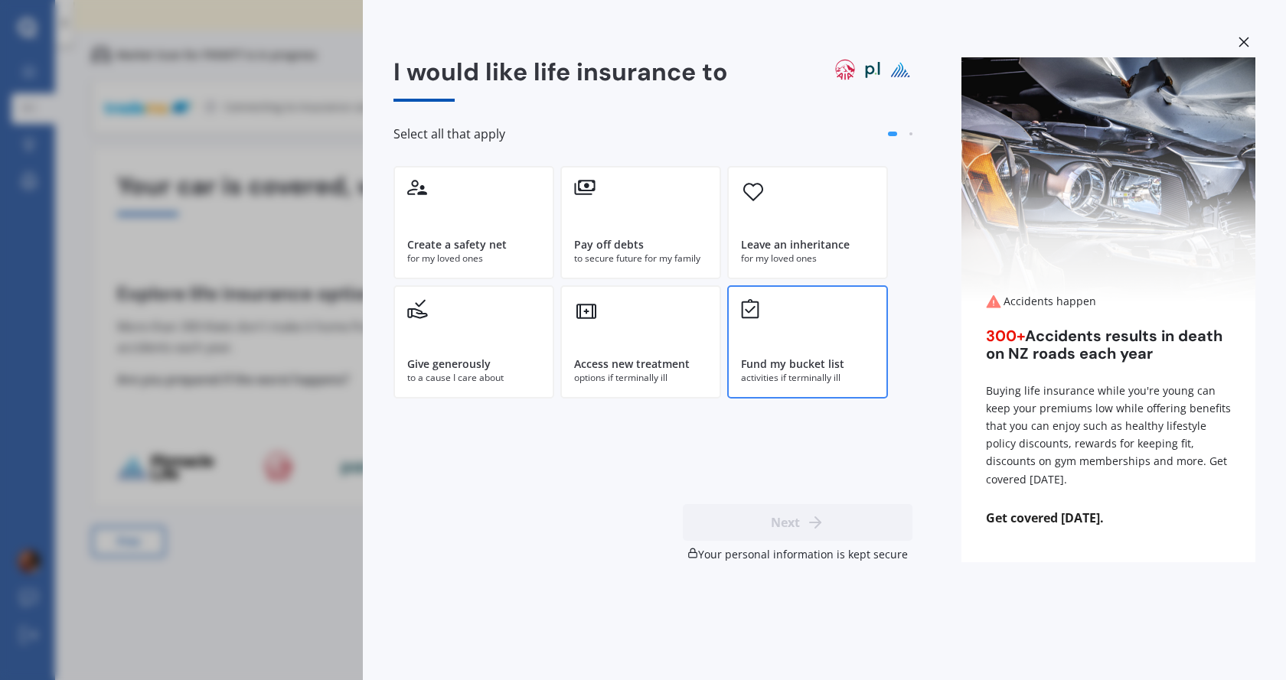
click at [809, 351] on div "Fund my bucket list activities if terminally ill" at bounding box center [807, 341] width 161 height 113
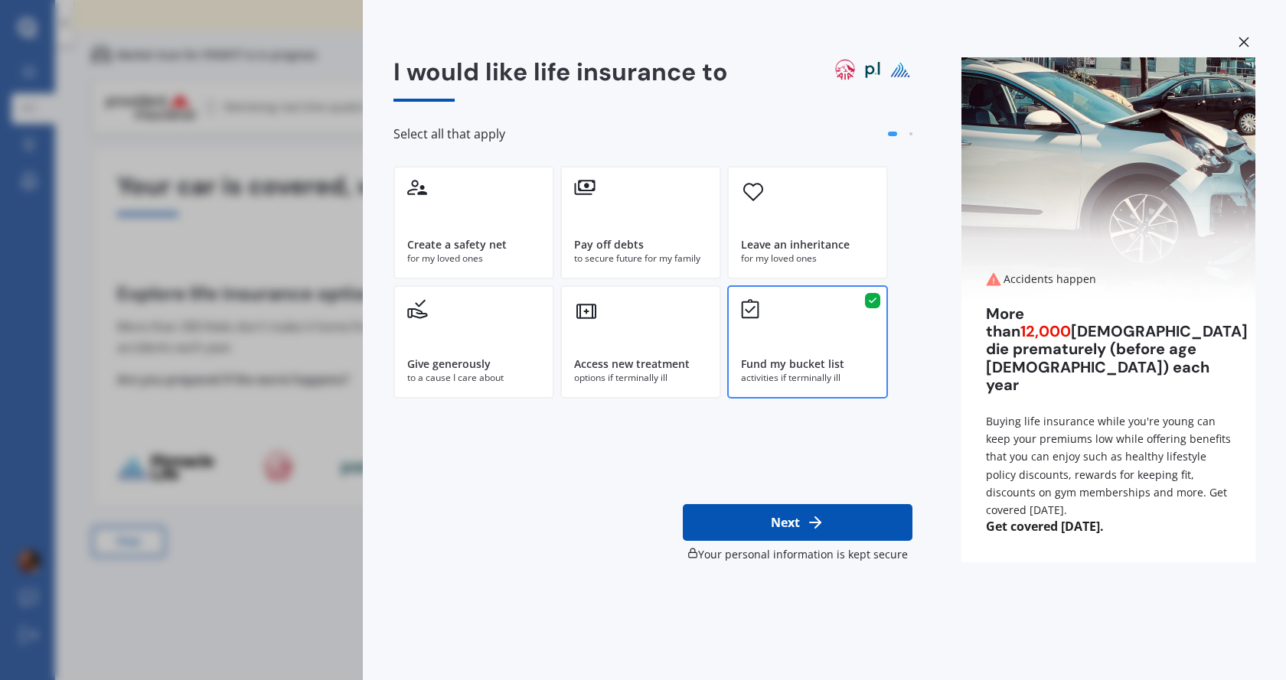
click at [816, 523] on line at bounding box center [815, 523] width 11 height 0
select select "15"
select select "02"
select select "1980"
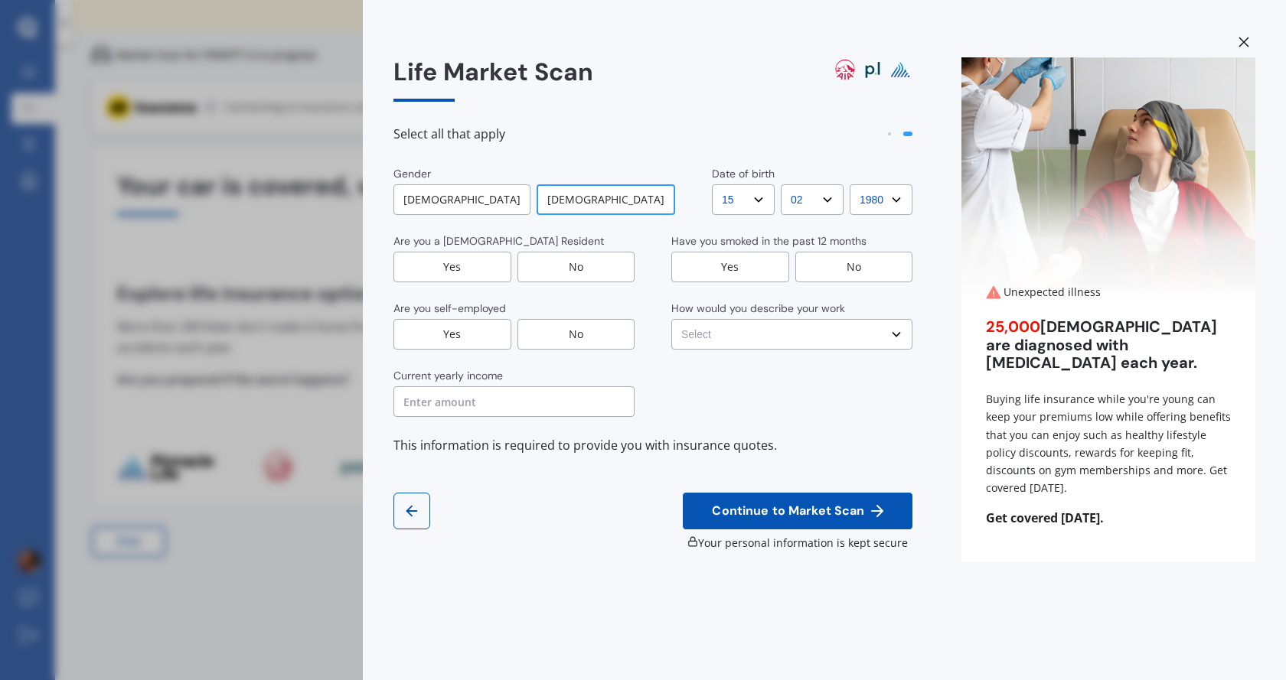
click at [489, 266] on div "Yes" at bounding box center [452, 267] width 118 height 31
click at [545, 328] on div "No" at bounding box center [576, 334] width 118 height 31
click at [494, 399] on input "text" at bounding box center [513, 401] width 241 height 31
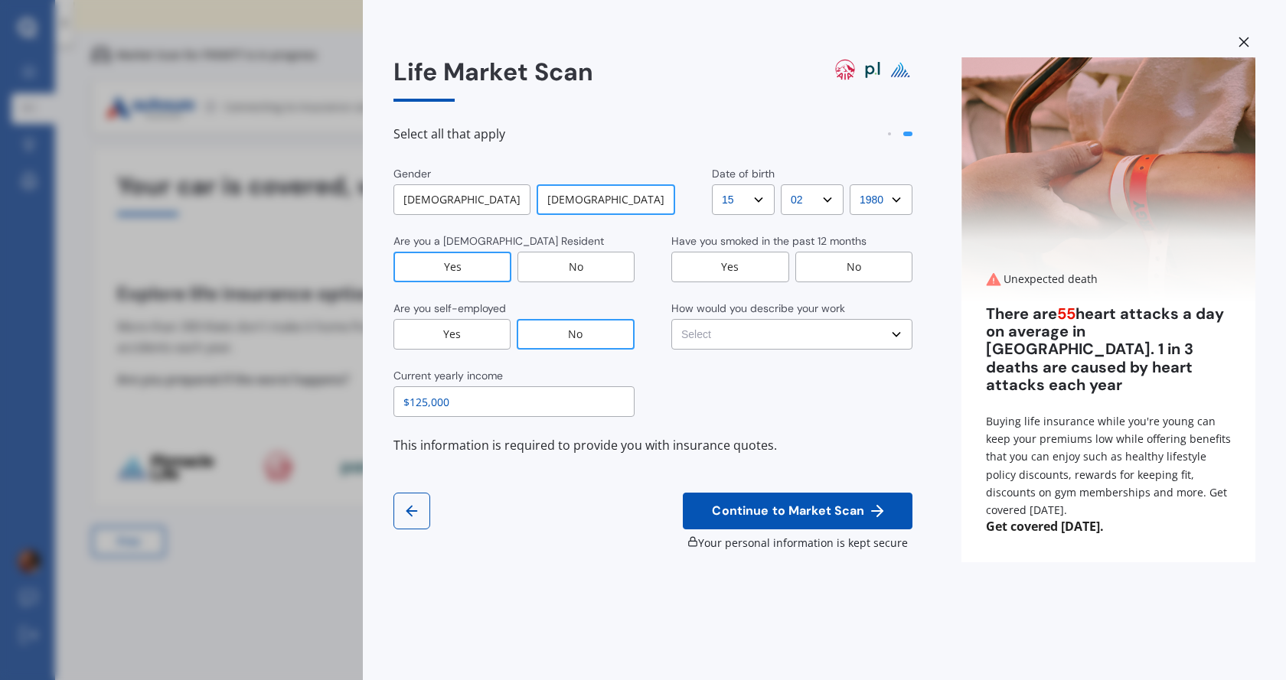
type input "$125,000"
click at [879, 270] on div "No" at bounding box center [854, 267] width 118 height 31
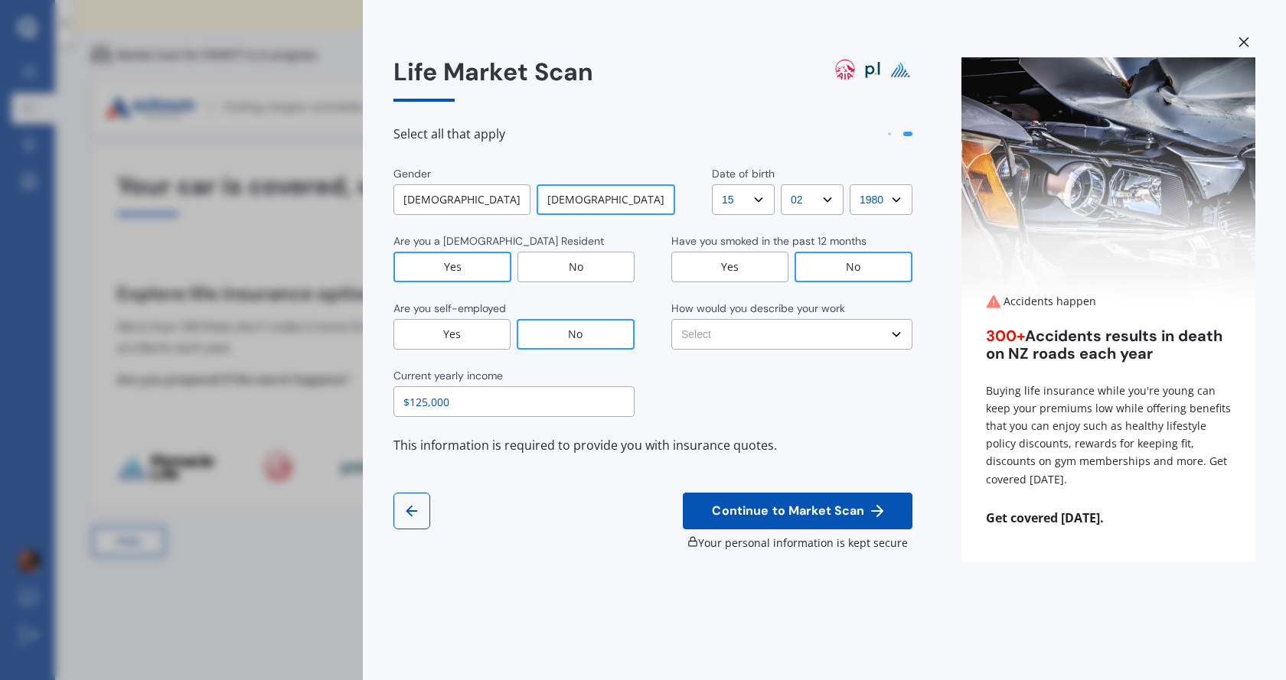
click at [854, 333] on select "Select No manual work e.g. lawyer, consultant, engineer Light manual work [PERS…" at bounding box center [791, 334] width 241 height 31
select select "No manual work e.g. lawyer, consultant, engineer"
click at [671, 319] on select "Select No manual work e.g. lawyer, consultant, engineer Light manual work [PERS…" at bounding box center [791, 334] width 241 height 31
click at [778, 508] on span "Continue to Market Scan" at bounding box center [788, 511] width 158 height 15
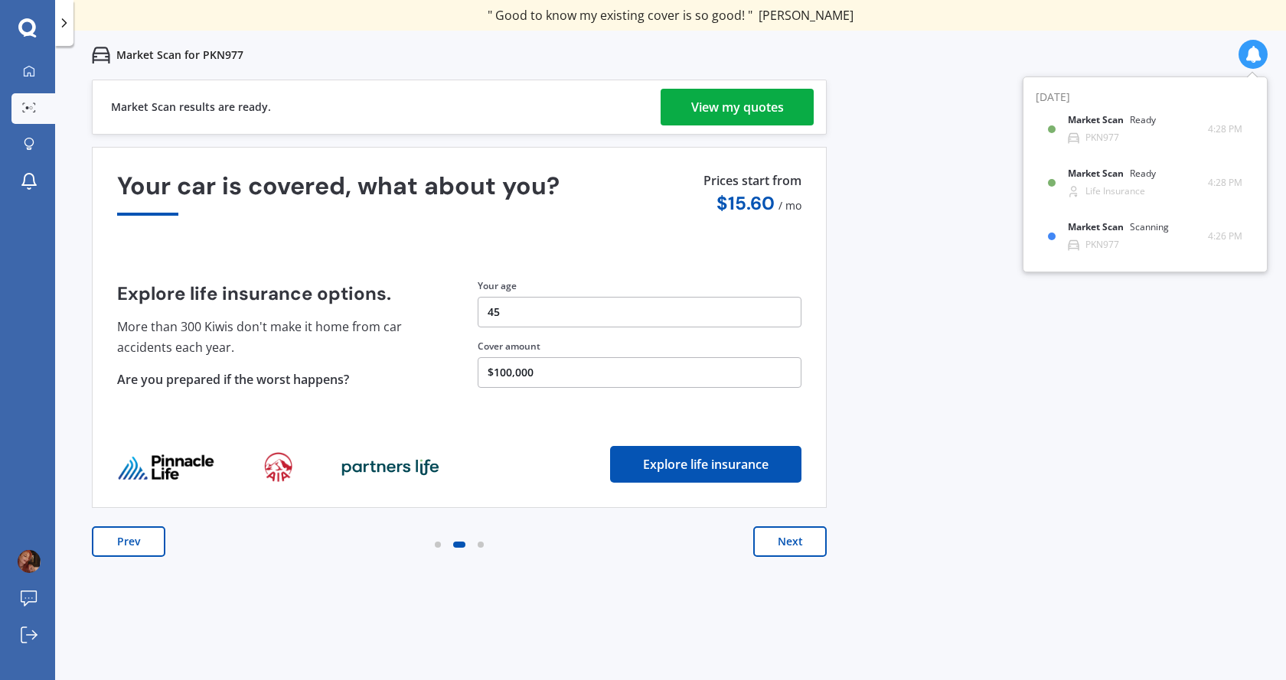
click at [744, 101] on div "View my quotes" at bounding box center [737, 107] width 93 height 37
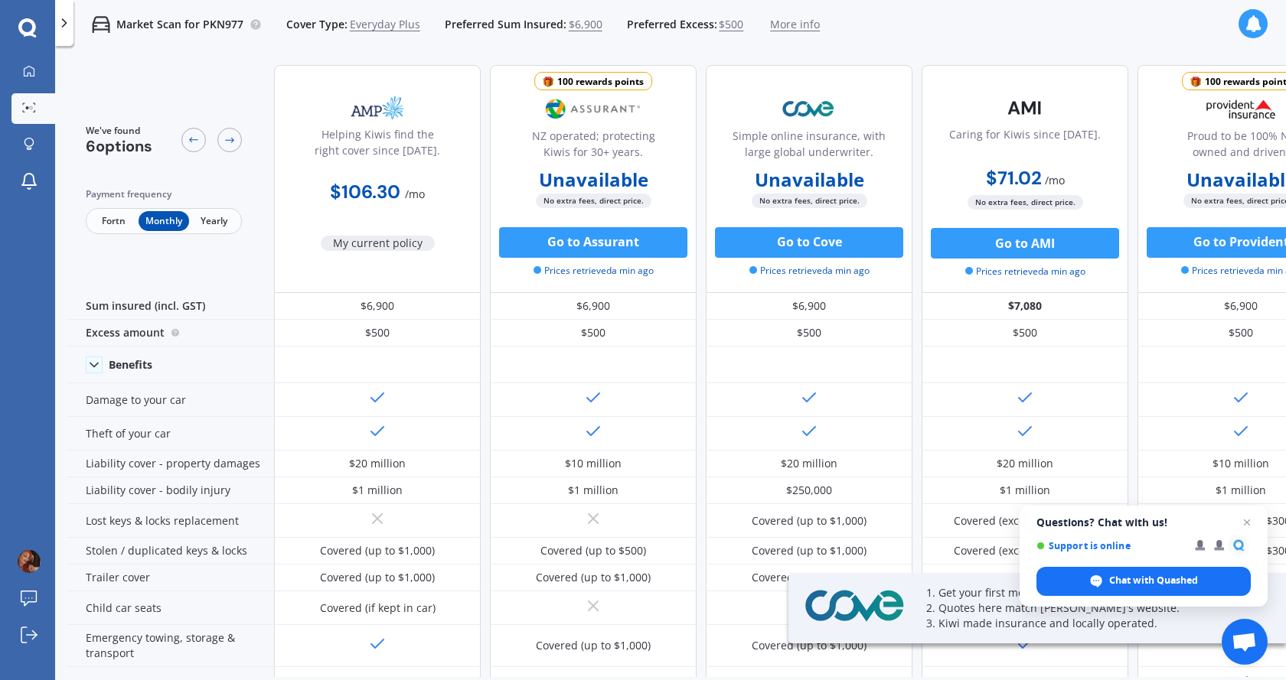
click at [111, 222] on span "Fortn" at bounding box center [114, 221] width 50 height 20
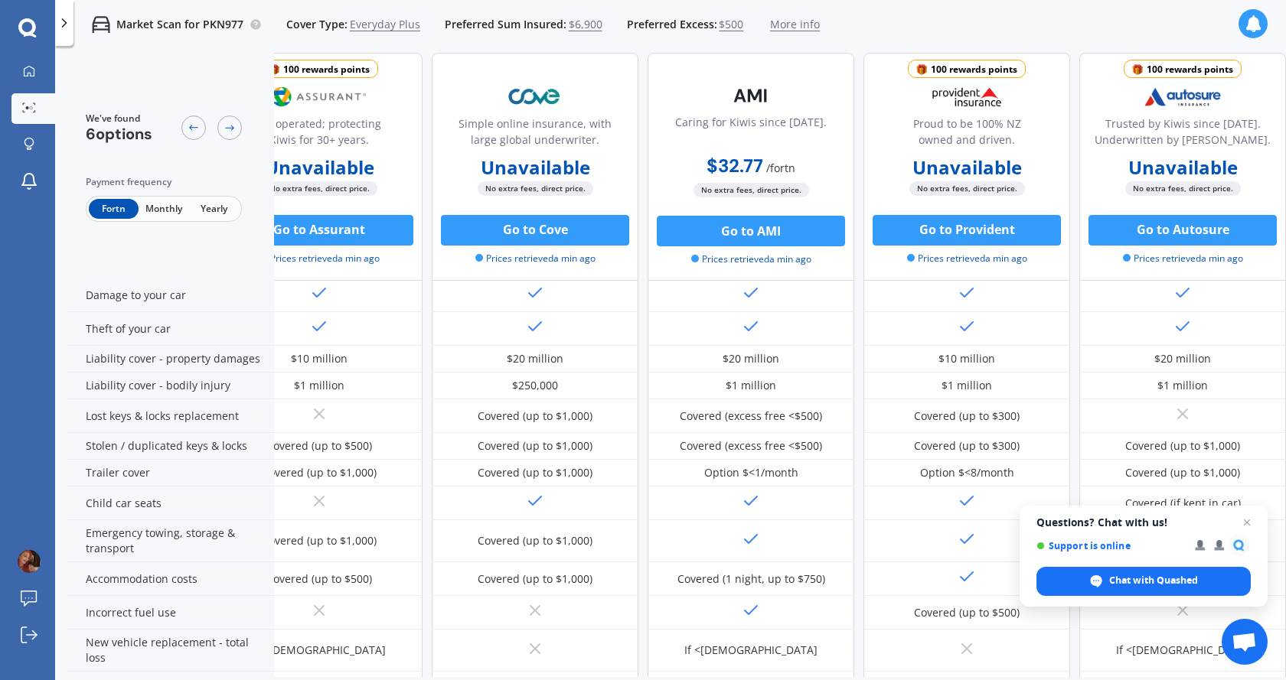
scroll to position [0, 282]
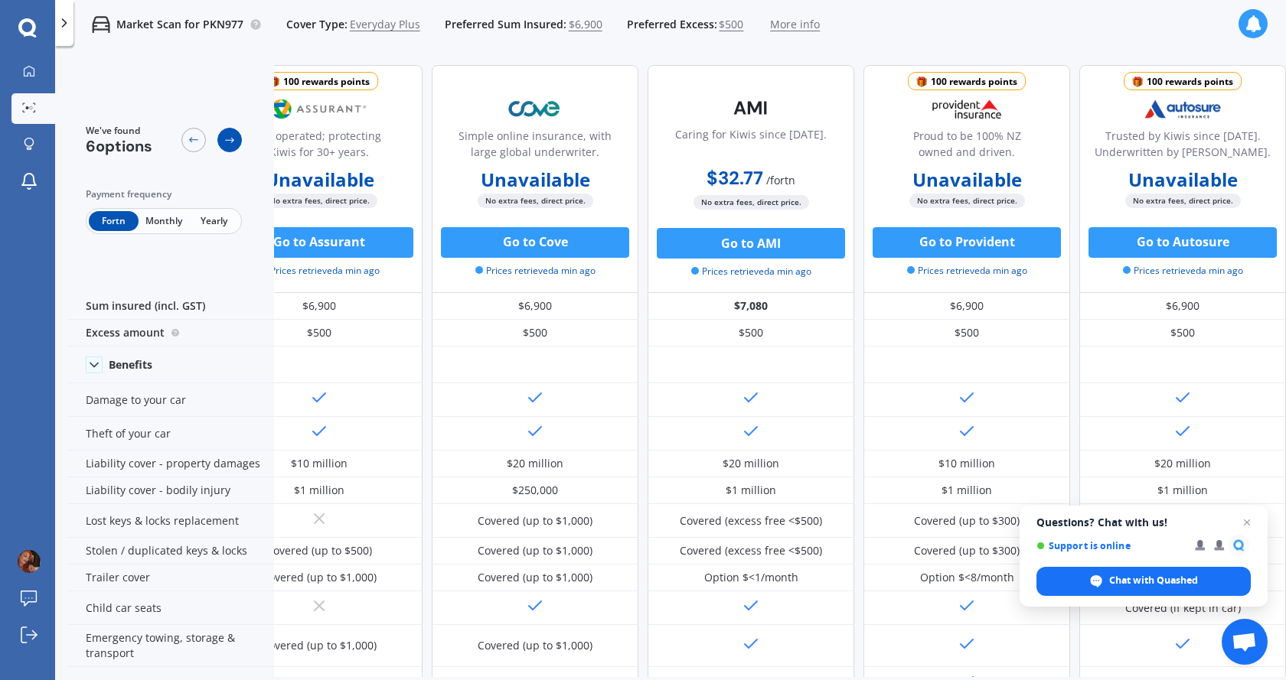
click at [234, 142] on icon at bounding box center [229, 140] width 12 height 12
click at [230, 142] on icon at bounding box center [229, 140] width 12 height 12
